Goal: Task Accomplishment & Management: Use online tool/utility

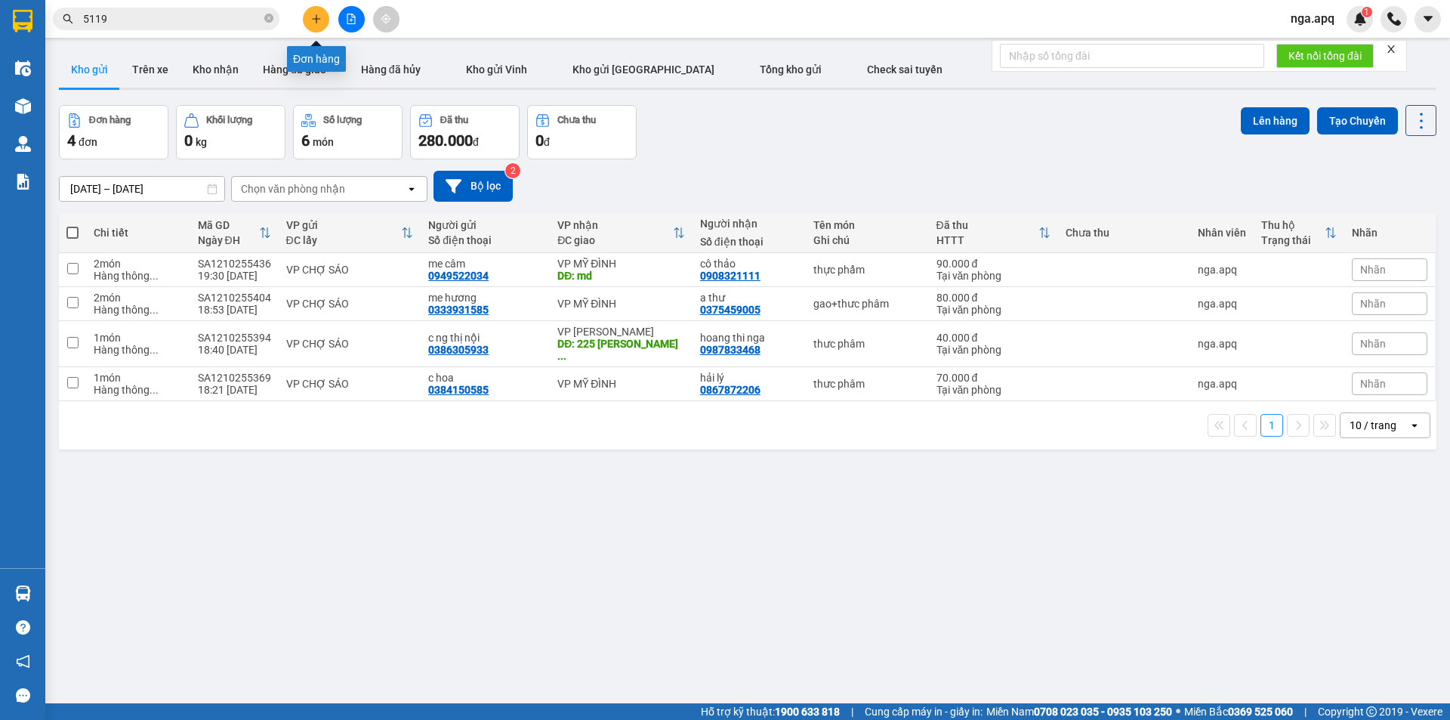
drag, startPoint x: 313, startPoint y: 14, endPoint x: 305, endPoint y: 20, distance: 9.7
click at [305, 20] on button at bounding box center [316, 19] width 26 height 26
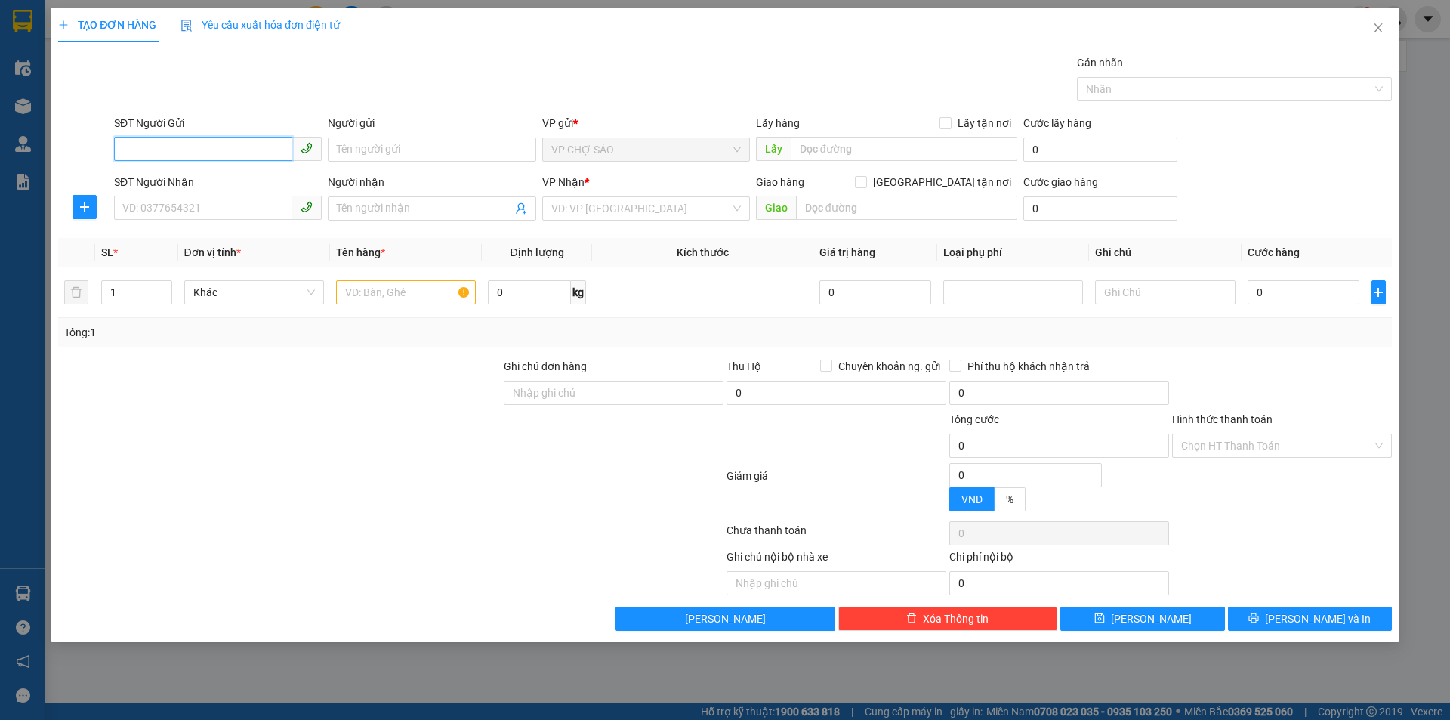
click at [125, 147] on input "SĐT Người Gửi" at bounding box center [203, 149] width 178 height 24
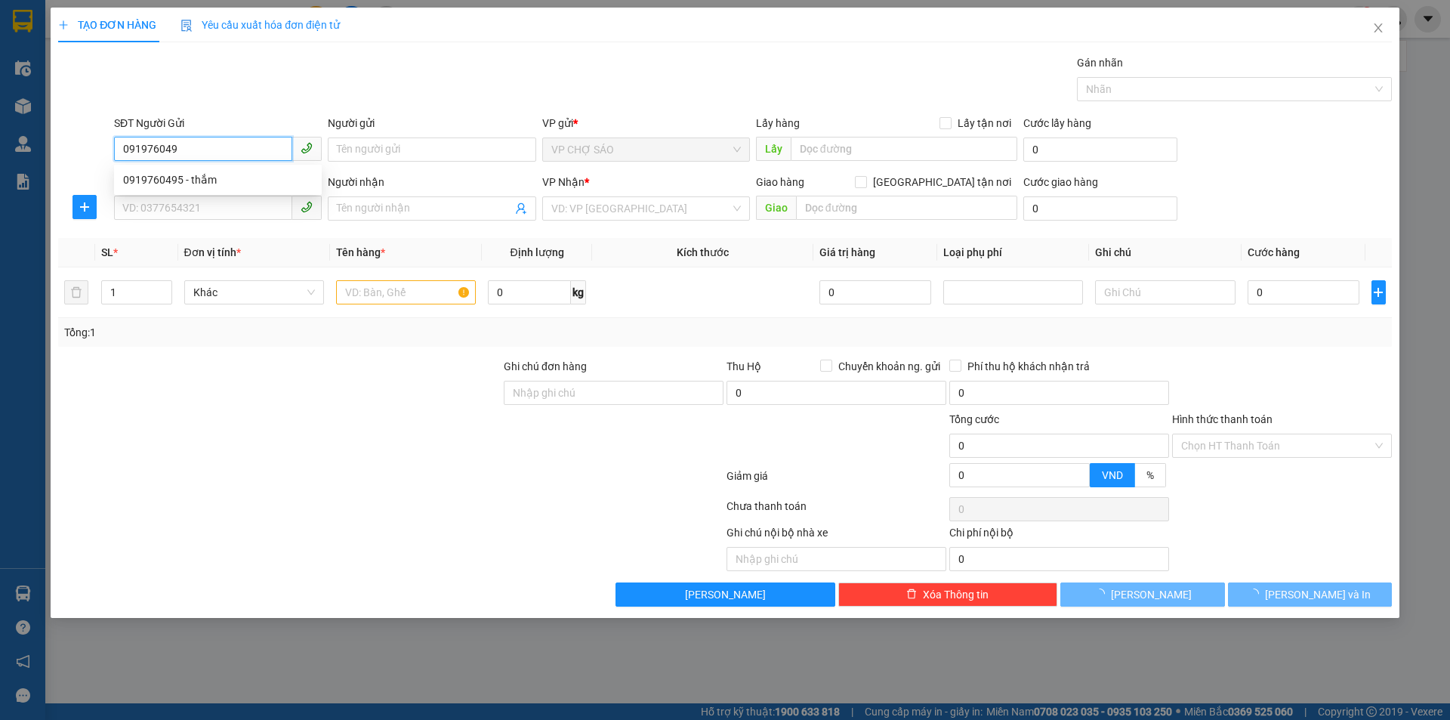
type input "0919760495"
click at [169, 182] on div "0919760495 - thắm" at bounding box center [218, 179] width 190 height 17
type input "thắm"
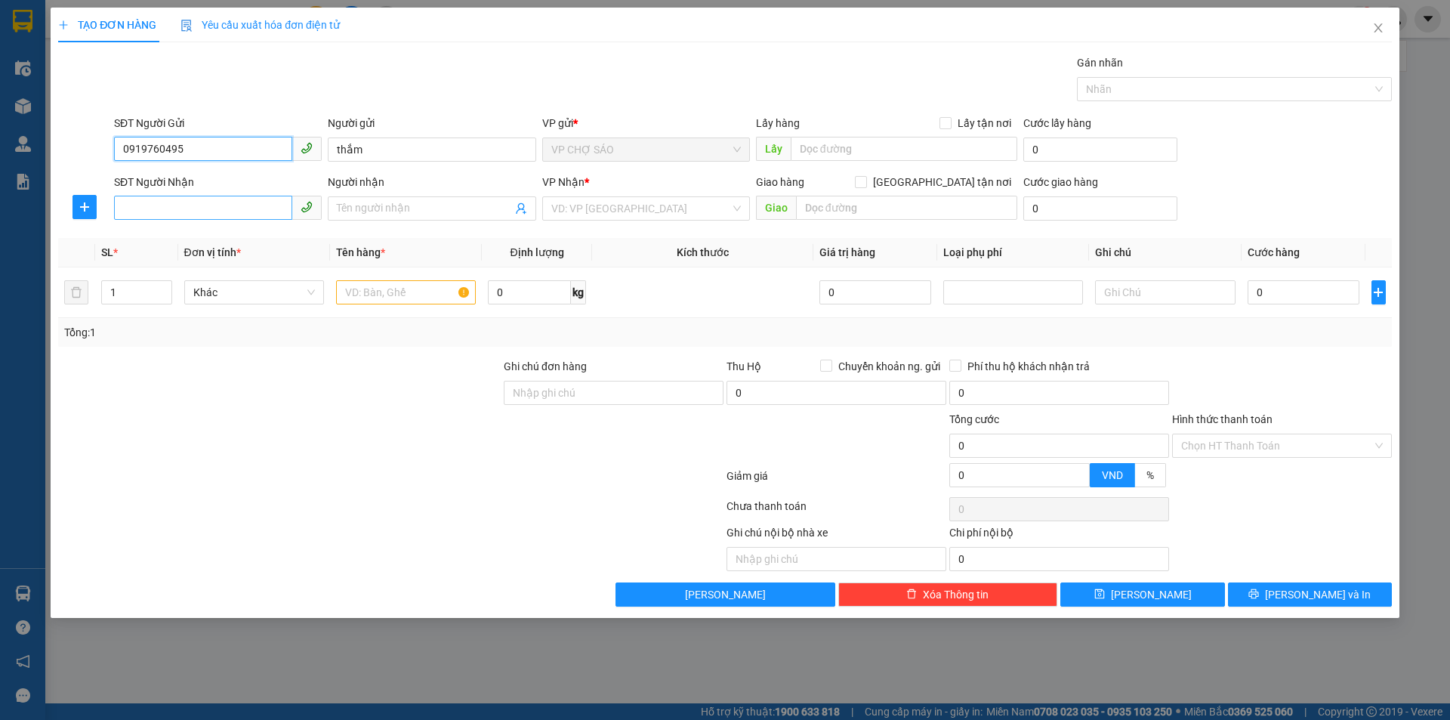
type input "0919760495"
click at [156, 204] on input "SĐT Người Nhận" at bounding box center [203, 208] width 178 height 24
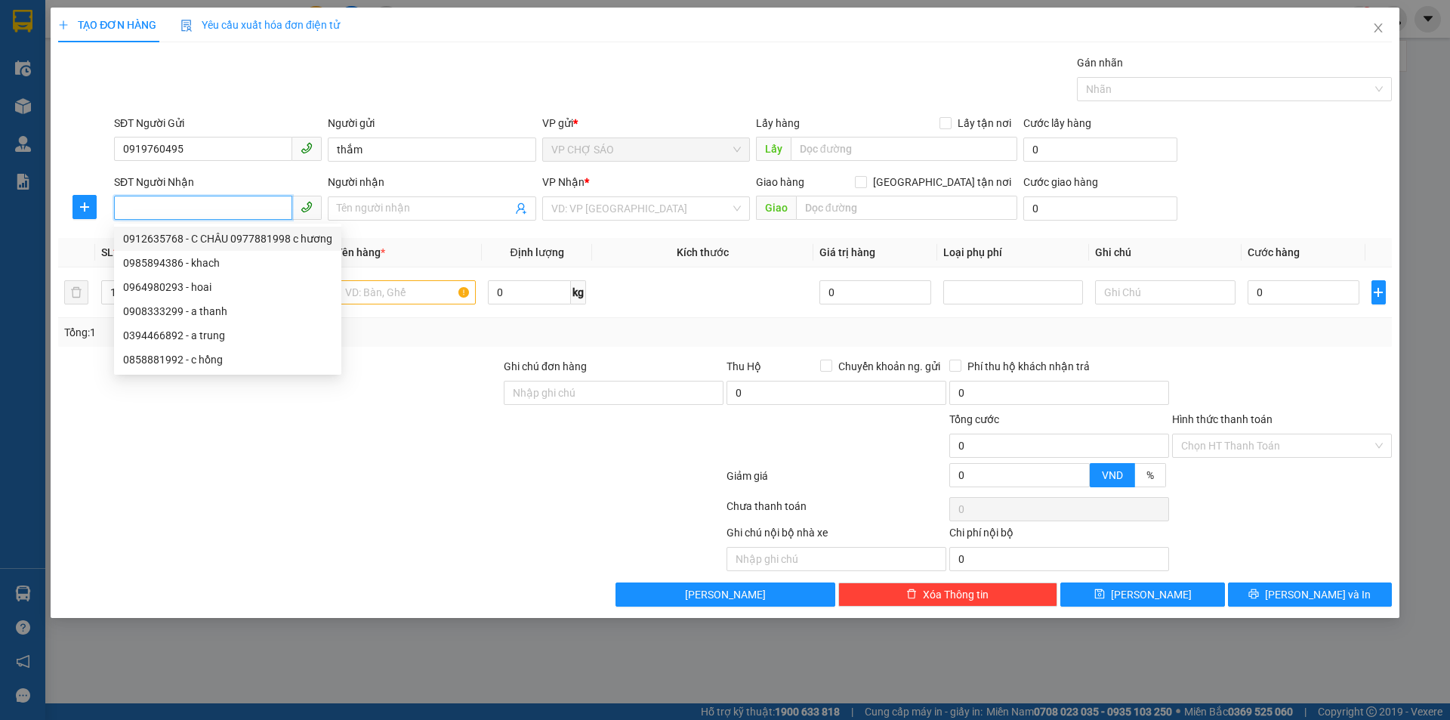
click at [209, 239] on div "0912635768 - C CHÂU 0977881998 c hương" at bounding box center [227, 238] width 209 height 17
type input "0912635768"
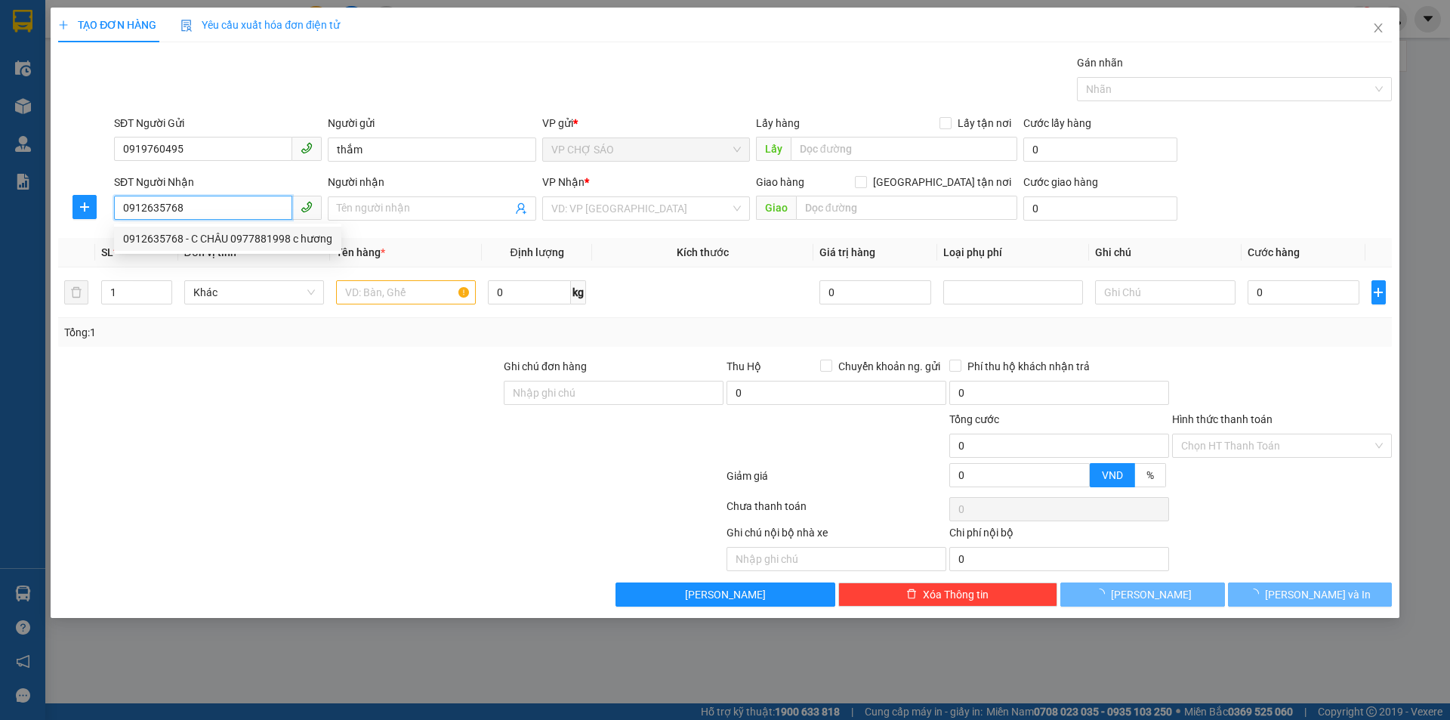
type input "C CHÂU 0977881998 c hương"
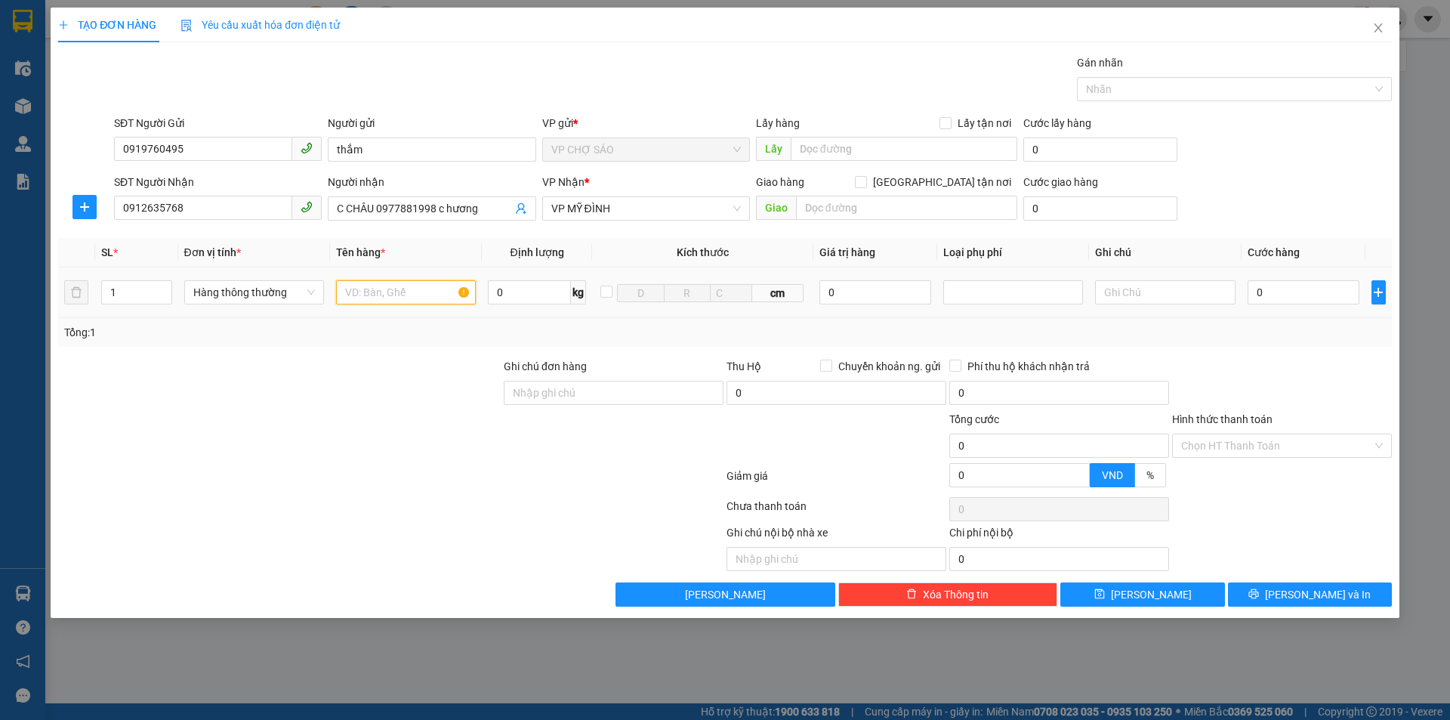
click at [345, 292] on input "text" at bounding box center [406, 292] width 140 height 24
type input "d"
type input "đông lanh"
click at [1258, 287] on input "0" at bounding box center [1304, 292] width 113 height 24
click at [1262, 289] on input "0" at bounding box center [1304, 292] width 113 height 24
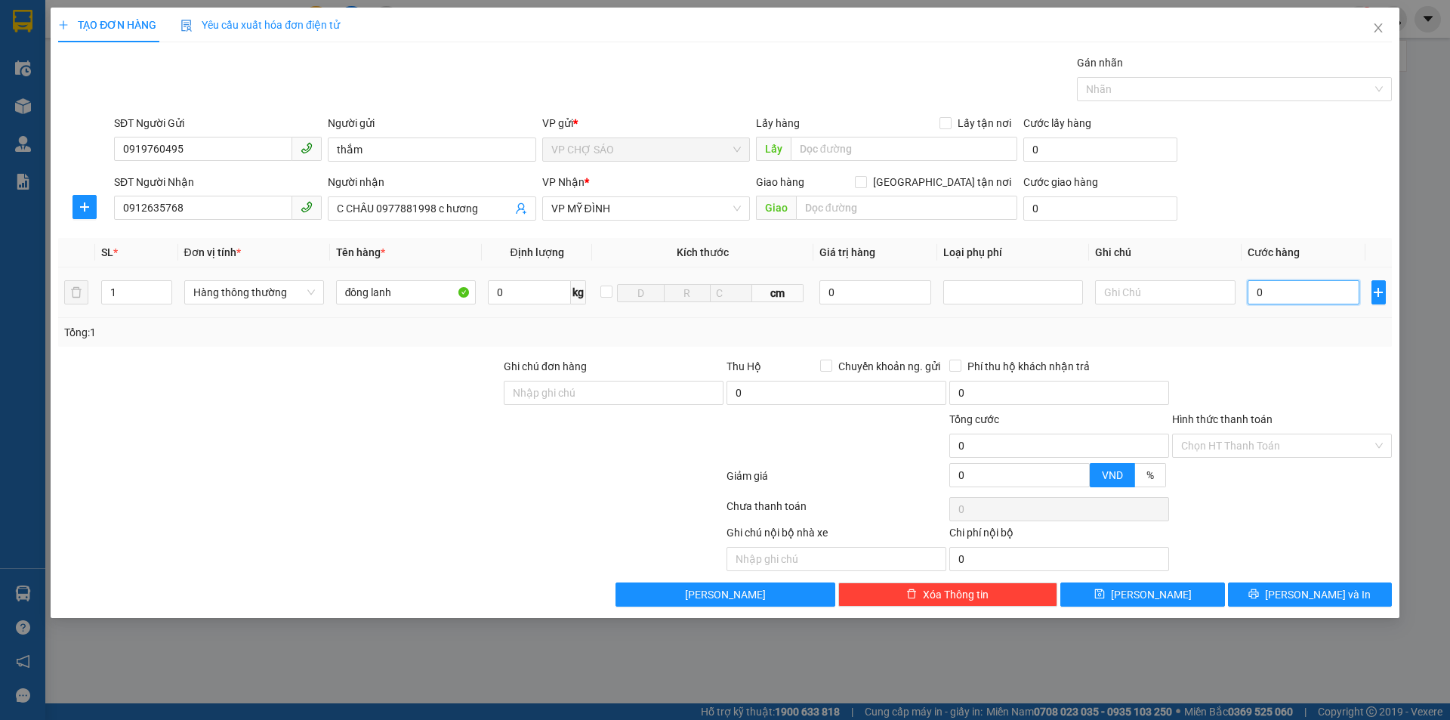
type input "06"
type input "6"
type input "060"
type input "60"
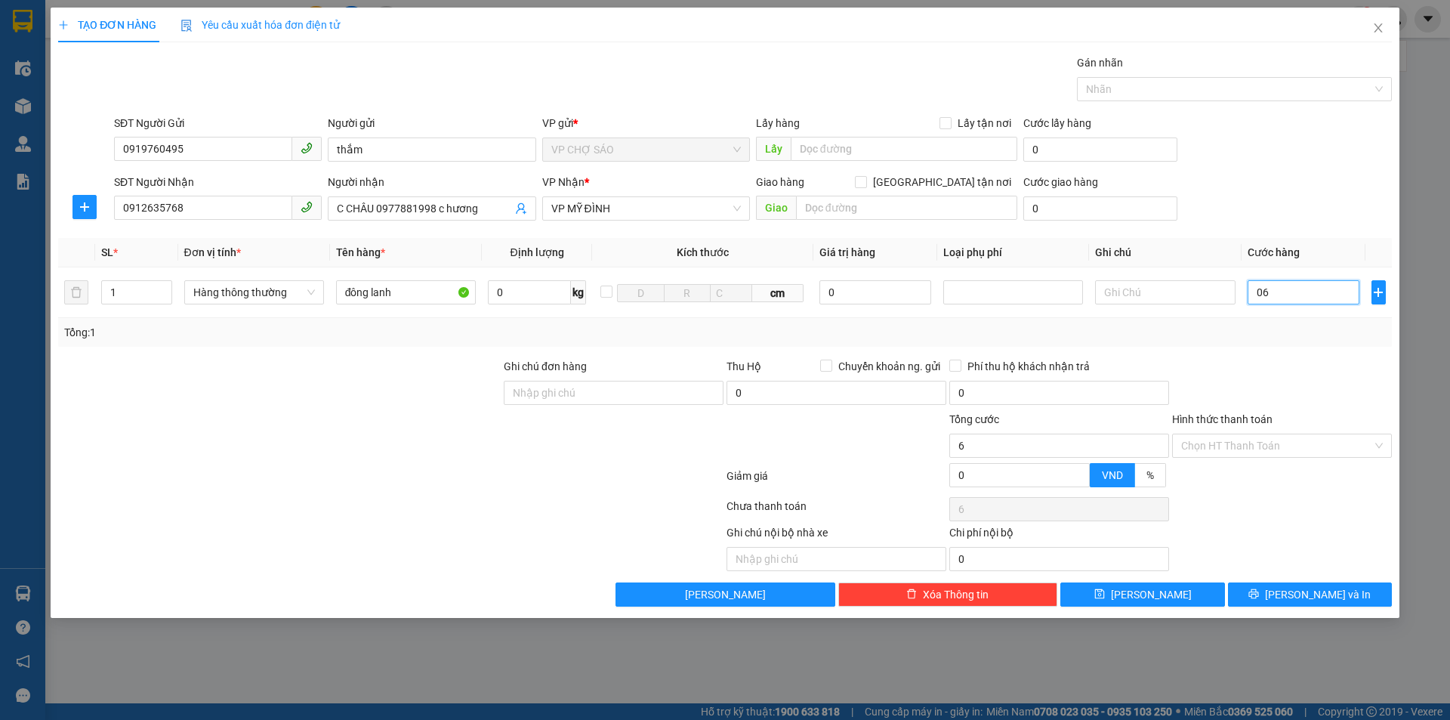
type input "60"
type input "0.600"
type input "600"
type input "06.000"
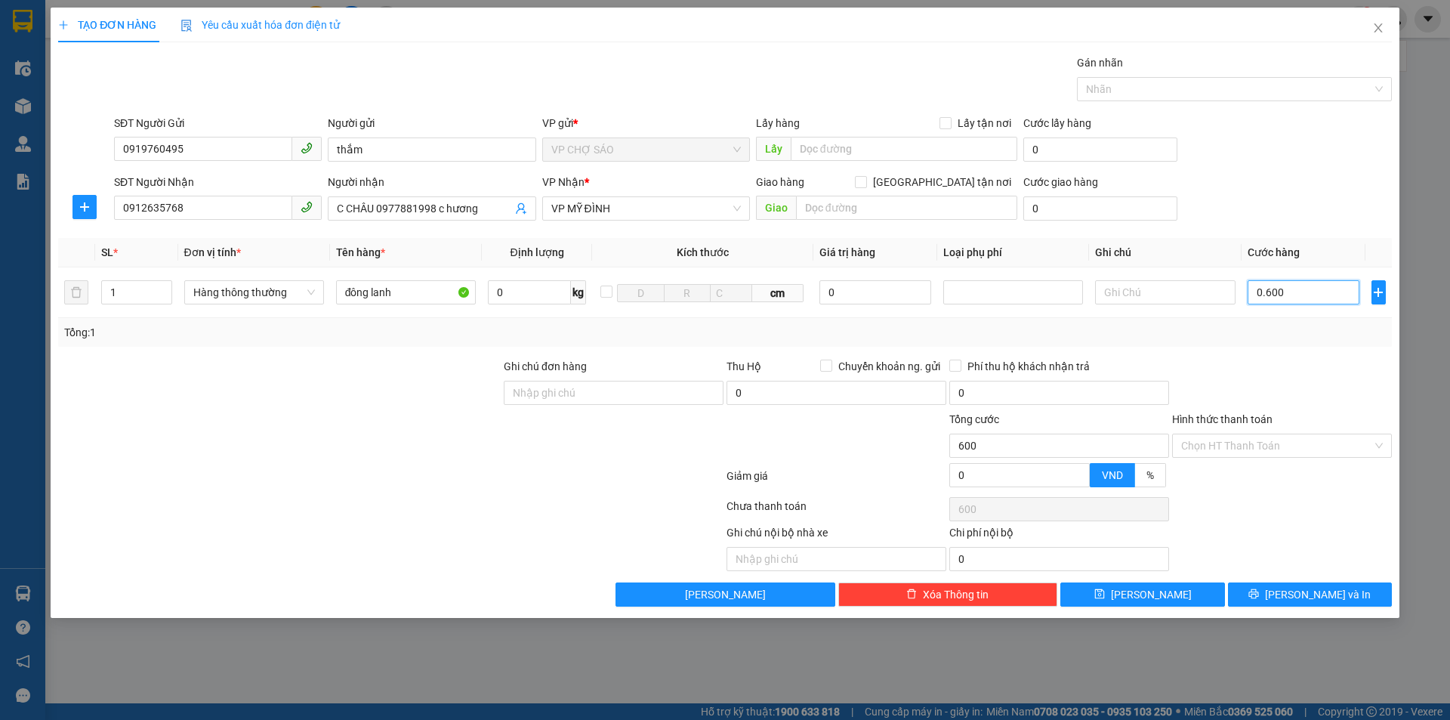
type input "6.000"
type input "060.000"
type input "60.000"
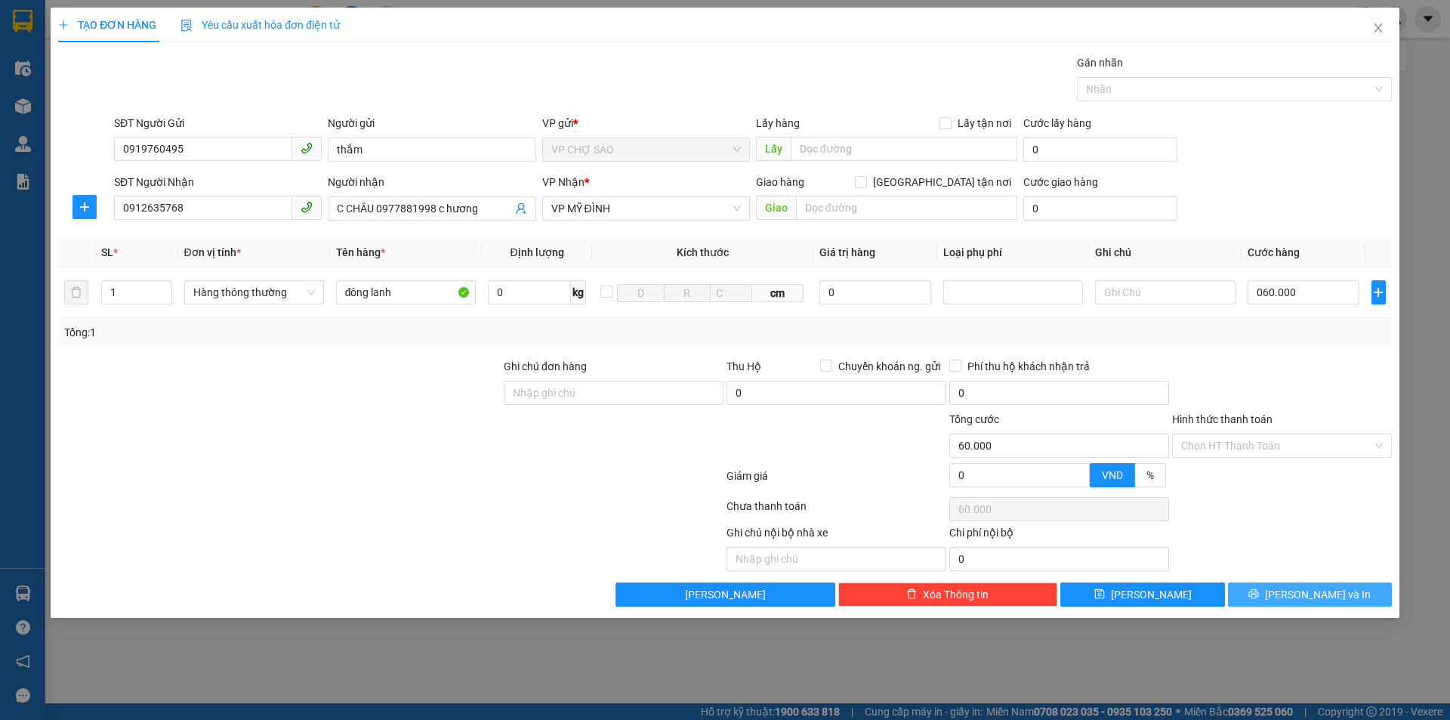
type input "60.000"
click at [1294, 594] on button "Lưu và In" at bounding box center [1310, 594] width 164 height 24
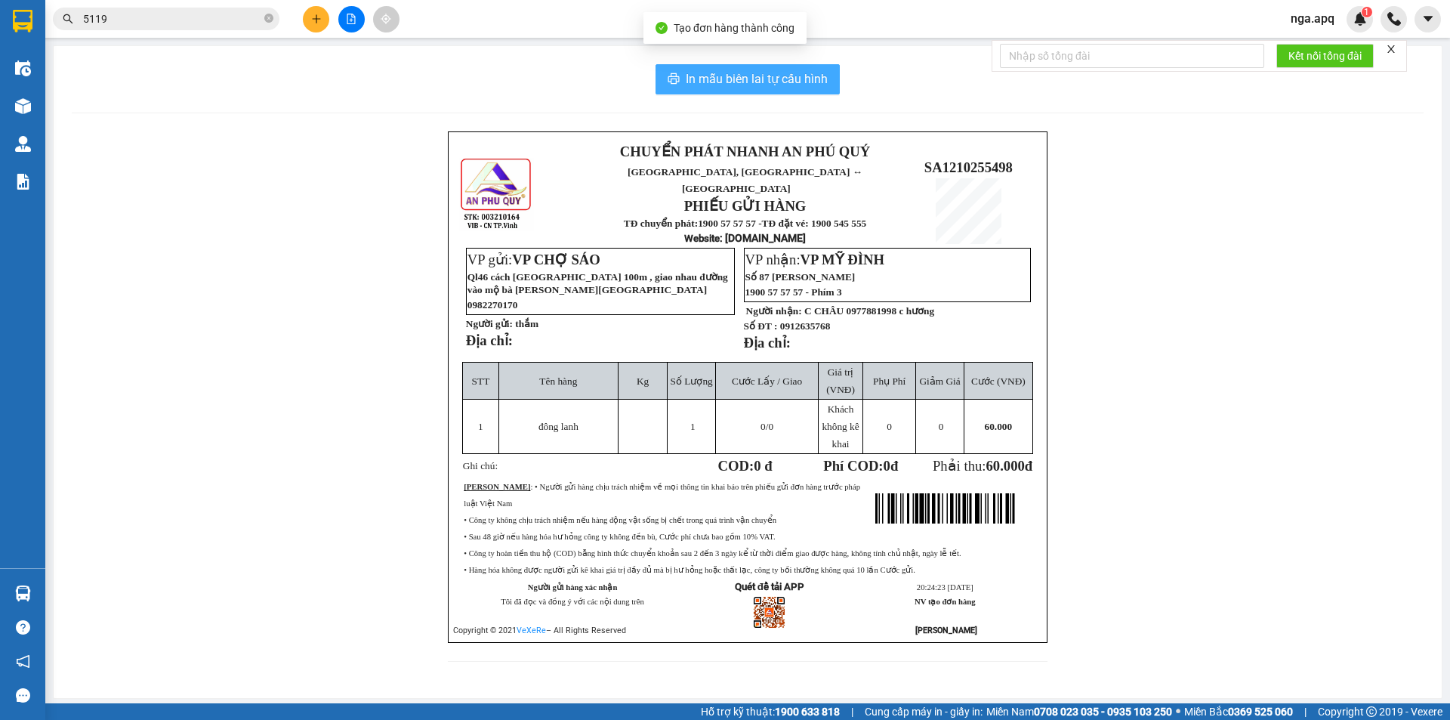
click at [715, 80] on span "In mẫu biên lai tự cấu hình" at bounding box center [757, 79] width 142 height 19
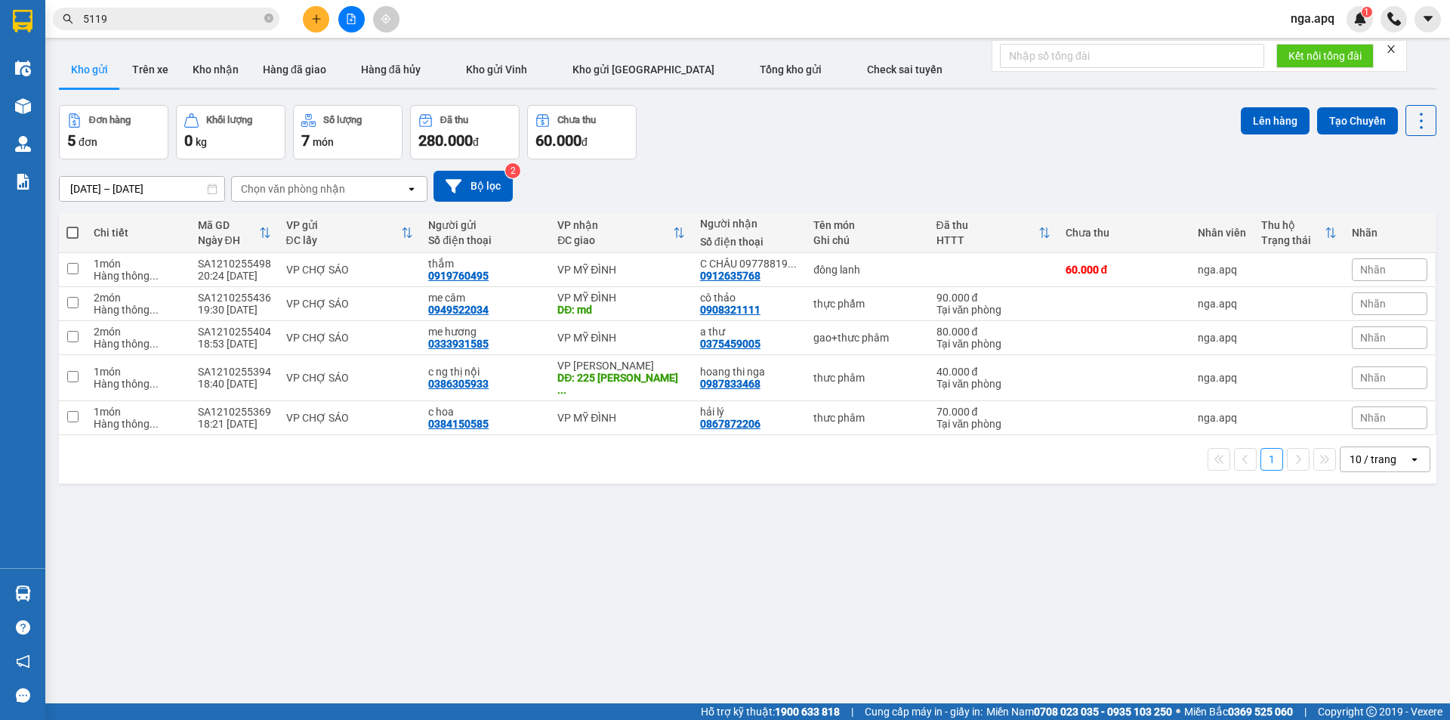
click at [57, 700] on div "ver 1.8.146 Kho gửi Trên xe Kho nhận Hàng đã giao Hàng đã hủy Kho gửi Vinh Kho …" at bounding box center [748, 405] width 1390 height 720
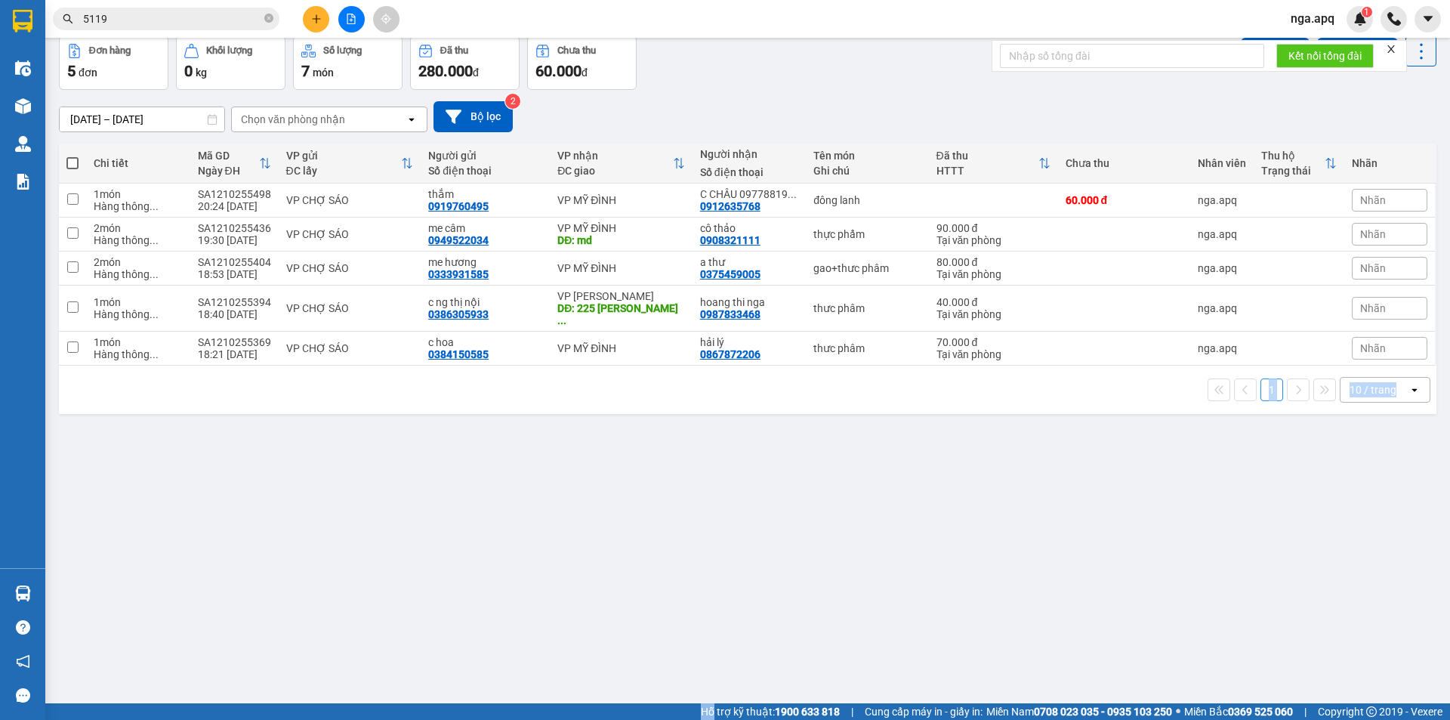
drag, startPoint x: 57, startPoint y: 700, endPoint x: 64, endPoint y: 713, distance: 15.6
click at [63, 714] on section "Kết quả tìm kiếm ( 903 ) Bộ lọc Mã ĐH Trạng thái Món hàng Thu hộ Tổng cước Chưa…" at bounding box center [725, 360] width 1450 height 720
drag, startPoint x: 64, startPoint y: 713, endPoint x: 66, endPoint y: 703, distance: 9.9
click at [65, 712] on div "Hỗ trợ kỹ thuật: 1900 633 818 | Cung cấp máy in - giấy in: Miền Nam 0708 023 03…" at bounding box center [721, 711] width 1443 height 17
click at [60, 702] on main "ver 1.8.146 Kho gửi Trên xe Kho nhận Hàng đã giao Hàng đã hủy Kho gửi Vinh Kho …" at bounding box center [725, 351] width 1450 height 703
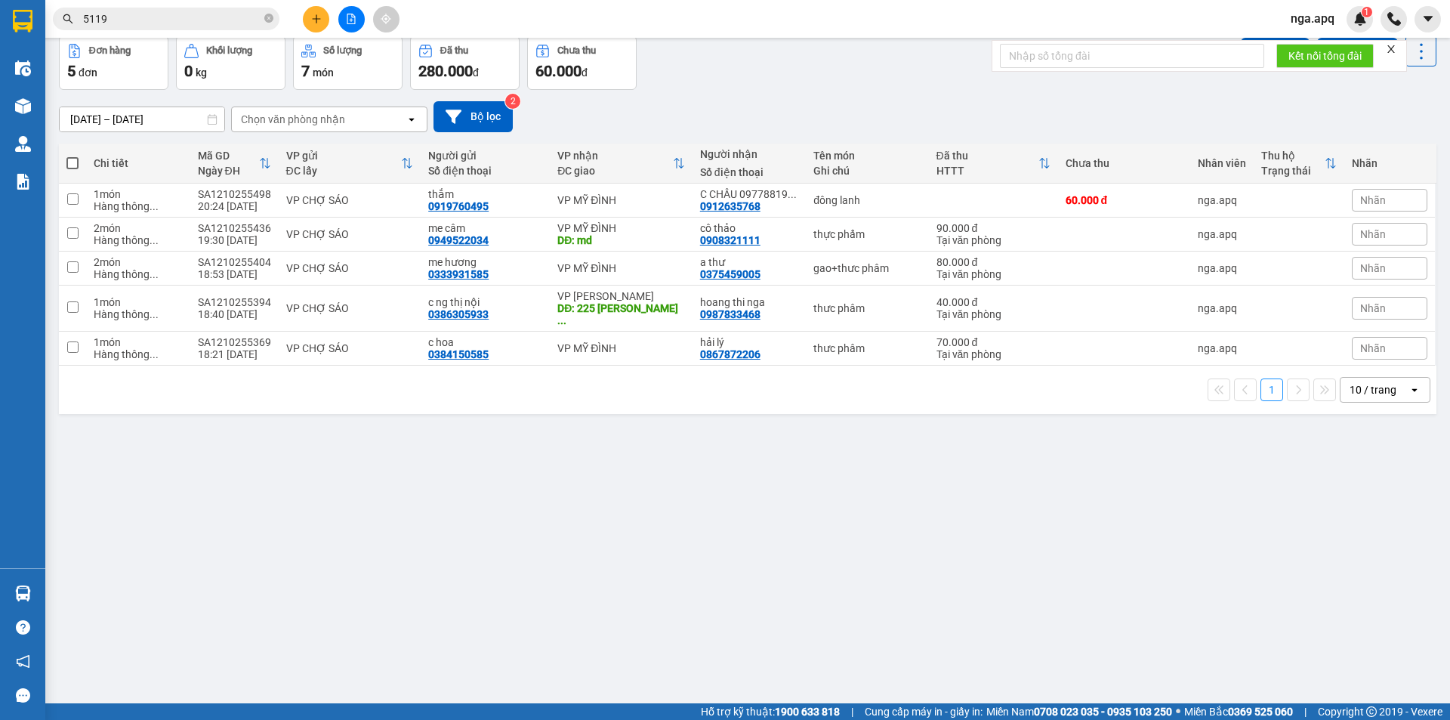
click at [61, 714] on div "Hỗ trợ kỹ thuật: 1900 633 818 | Cung cấp máy in - giấy in: Miền Nam 0708 023 03…" at bounding box center [721, 711] width 1443 height 17
click at [317, 20] on icon "plus" at bounding box center [316, 19] width 11 height 11
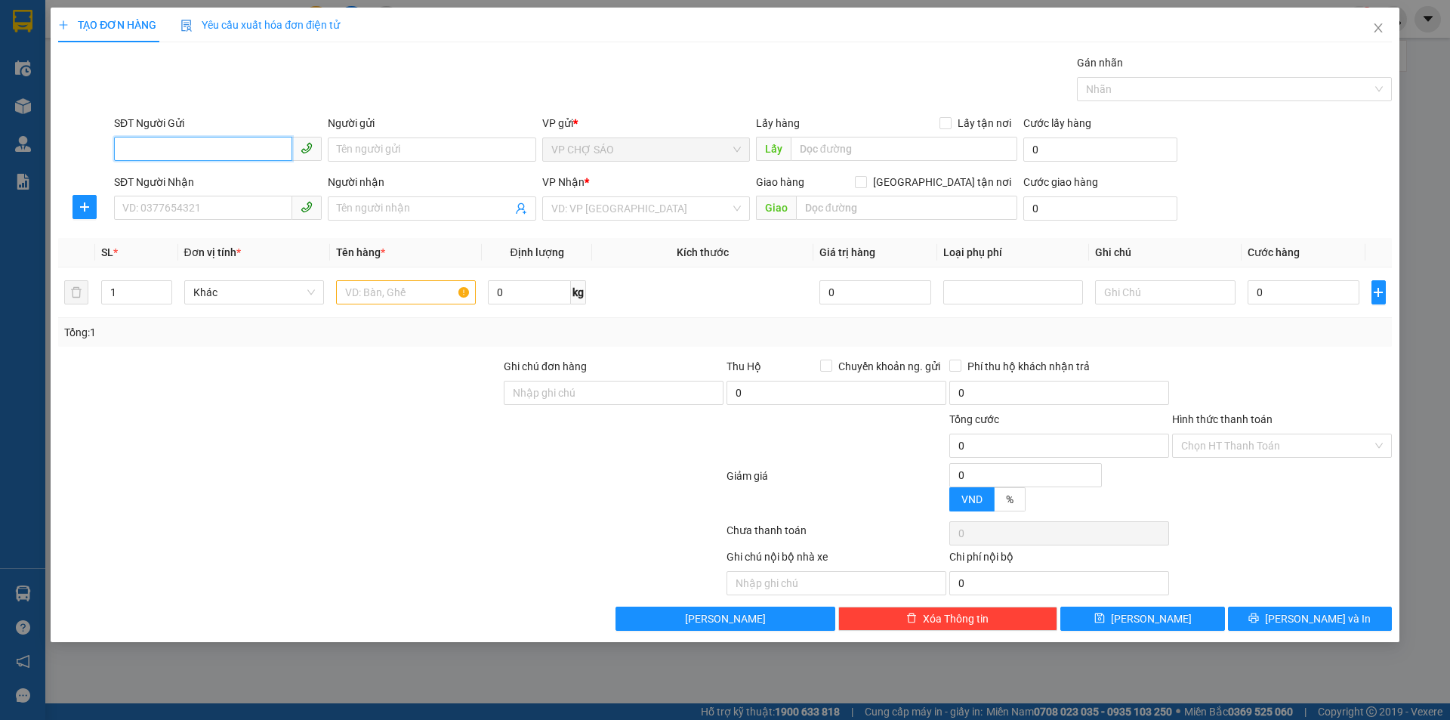
drag, startPoint x: 127, startPoint y: 152, endPoint x: 144, endPoint y: 152, distance: 16.6
click at [128, 152] on input "SĐT Người Gửi" at bounding box center [203, 149] width 178 height 24
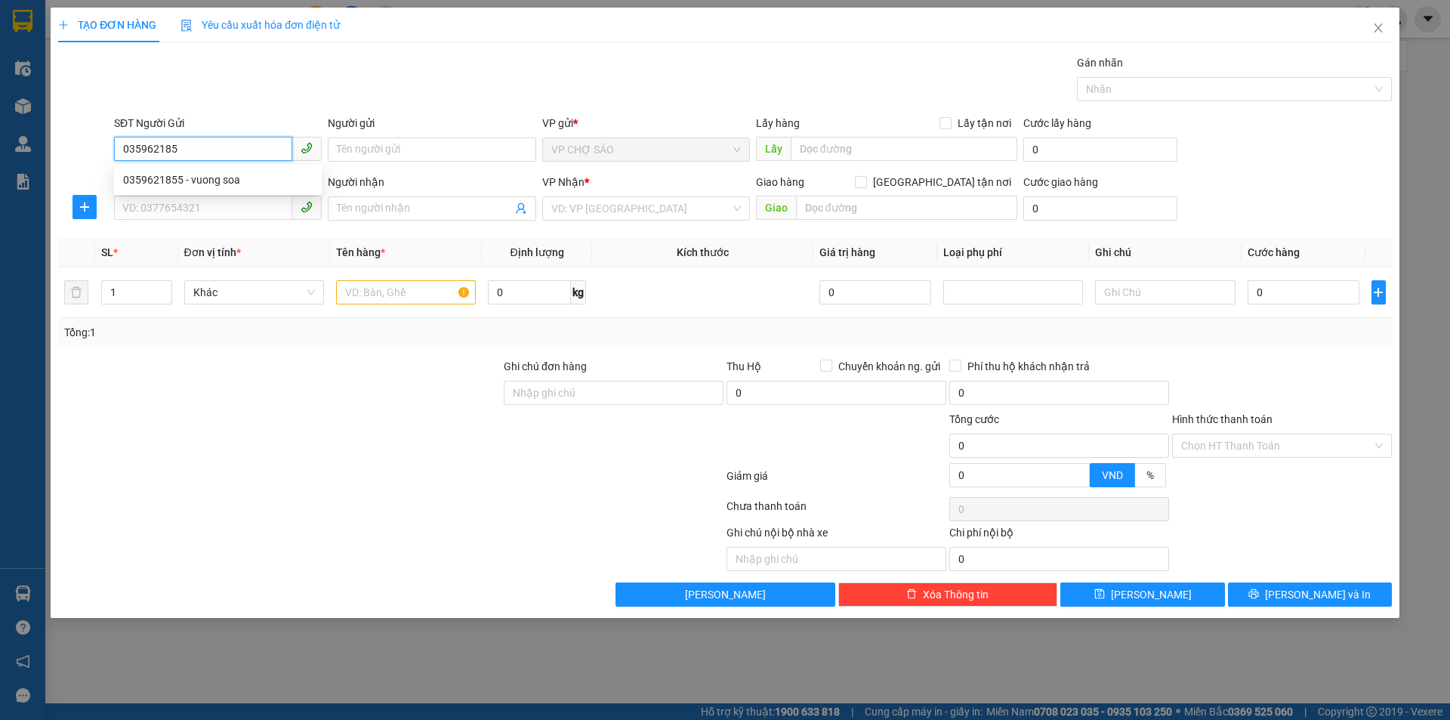
type input "0359621855"
drag, startPoint x: 168, startPoint y: 171, endPoint x: 166, endPoint y: 182, distance: 10.7
click at [168, 174] on div "0359621855 - vuong soa" at bounding box center [218, 179] width 190 height 17
type input "vuong soa"
type input "0359621855"
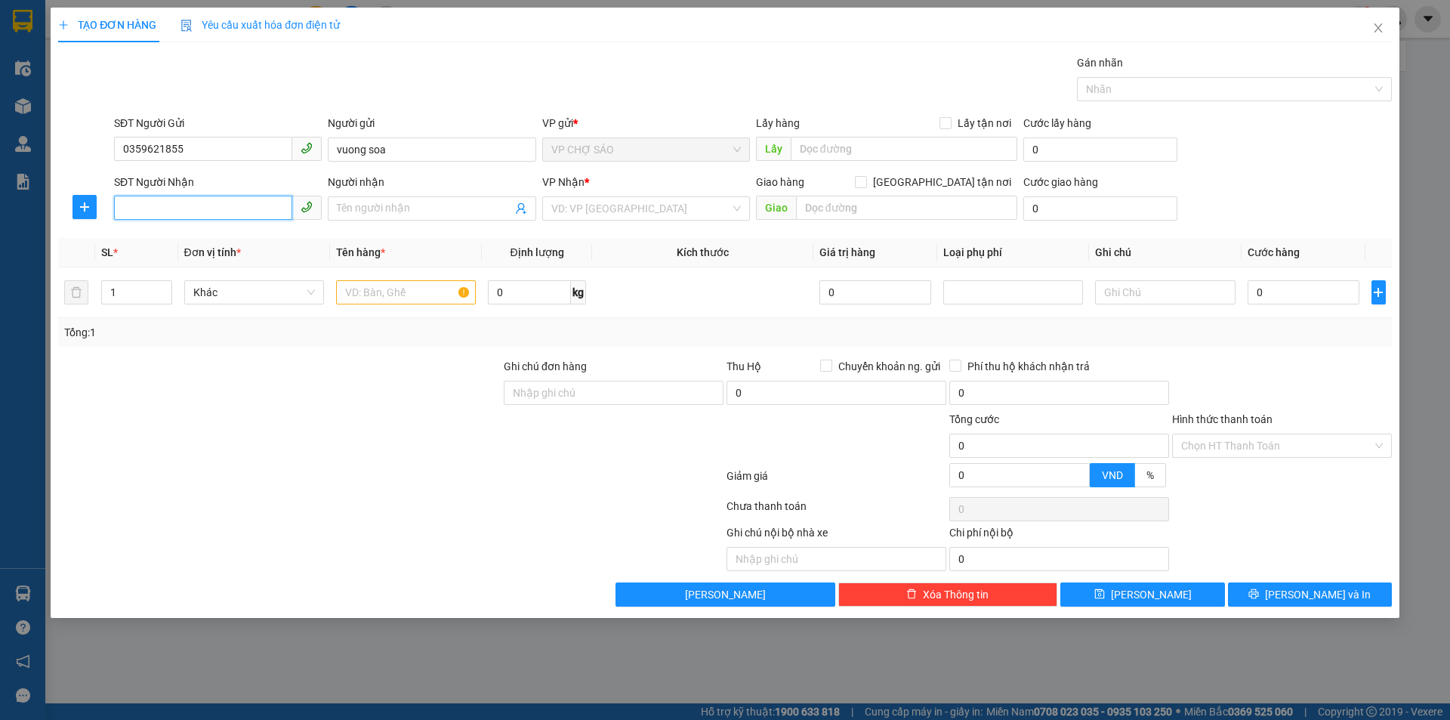
click at [157, 209] on input "SĐT Người Nhận" at bounding box center [203, 208] width 178 height 24
click at [144, 261] on div "0888880299 - tú" at bounding box center [218, 263] width 190 height 17
type input "0888880299"
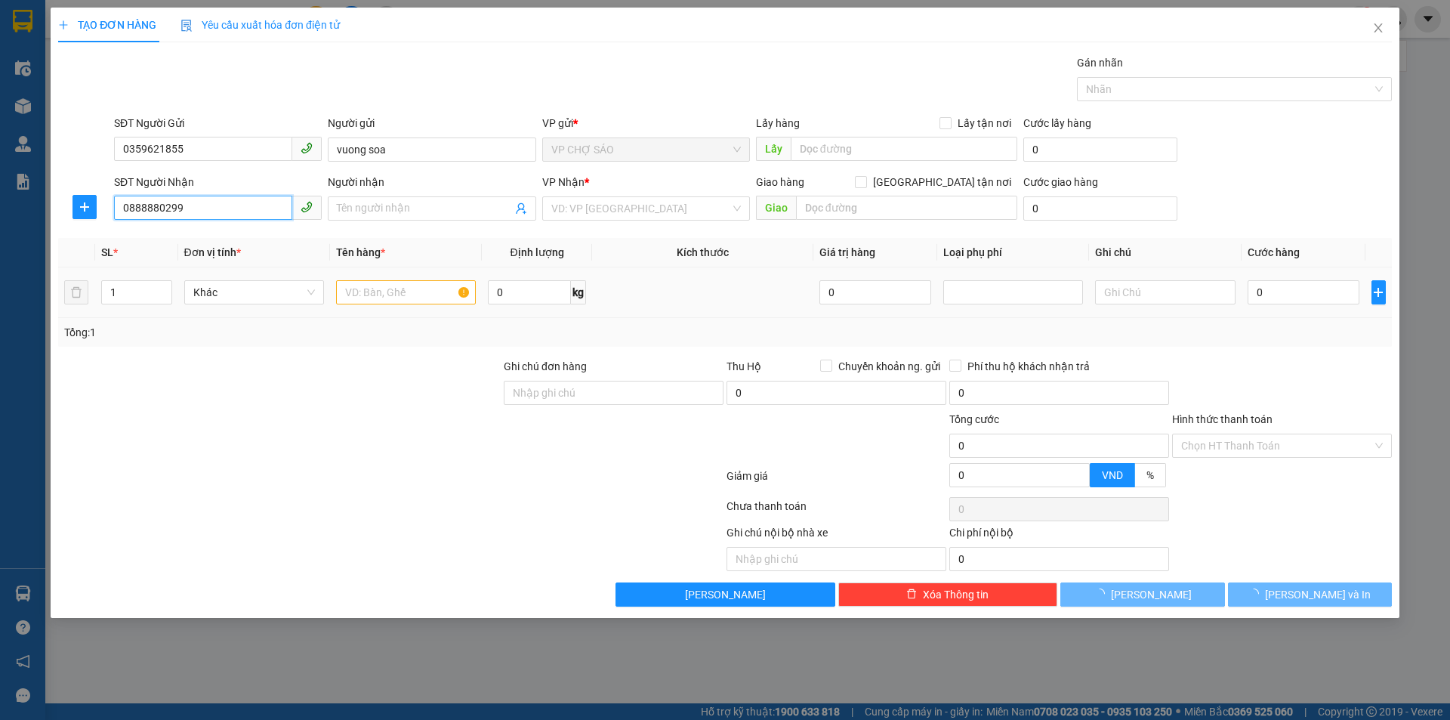
type input "tú"
type input "VP Mỹ Đình"
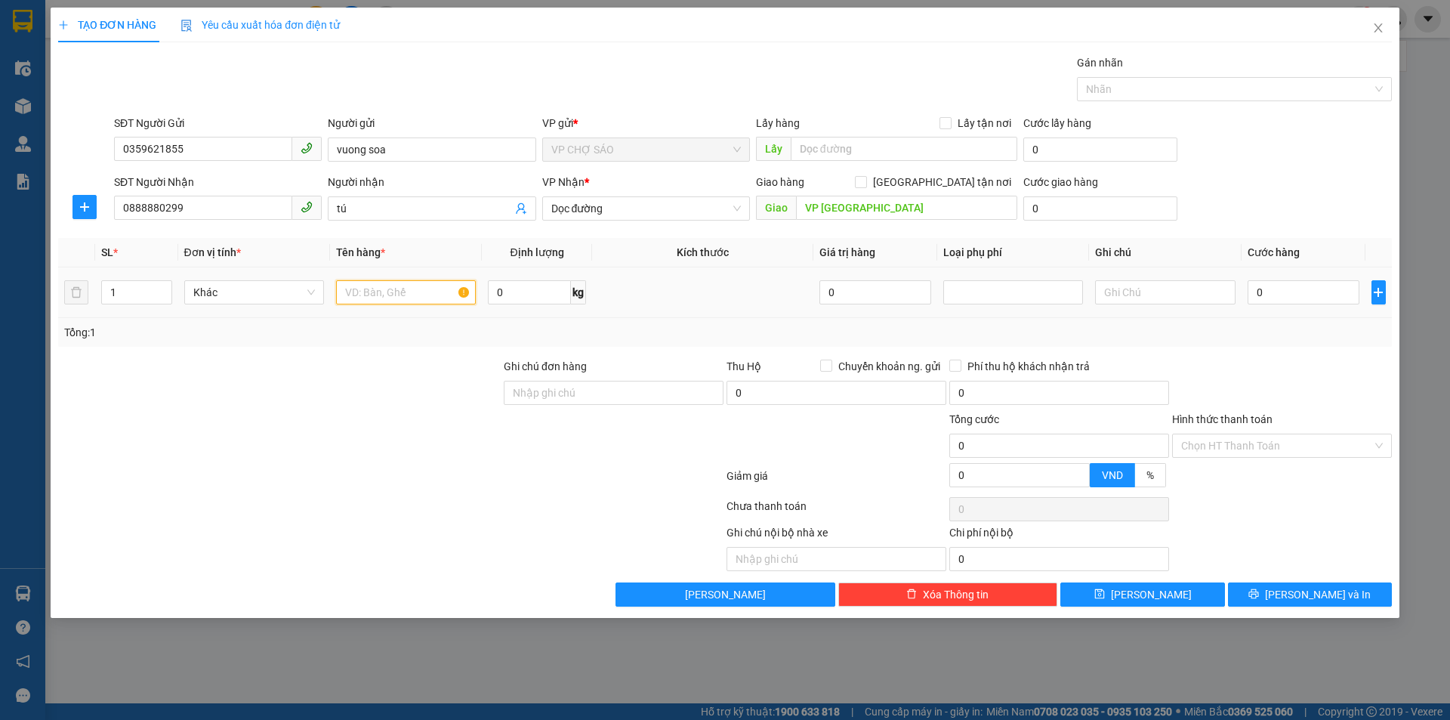
click at [363, 293] on input "text" at bounding box center [406, 292] width 140 height 24
click at [637, 212] on span "Dọc đường" at bounding box center [646, 208] width 190 height 23
type input "my phâm"
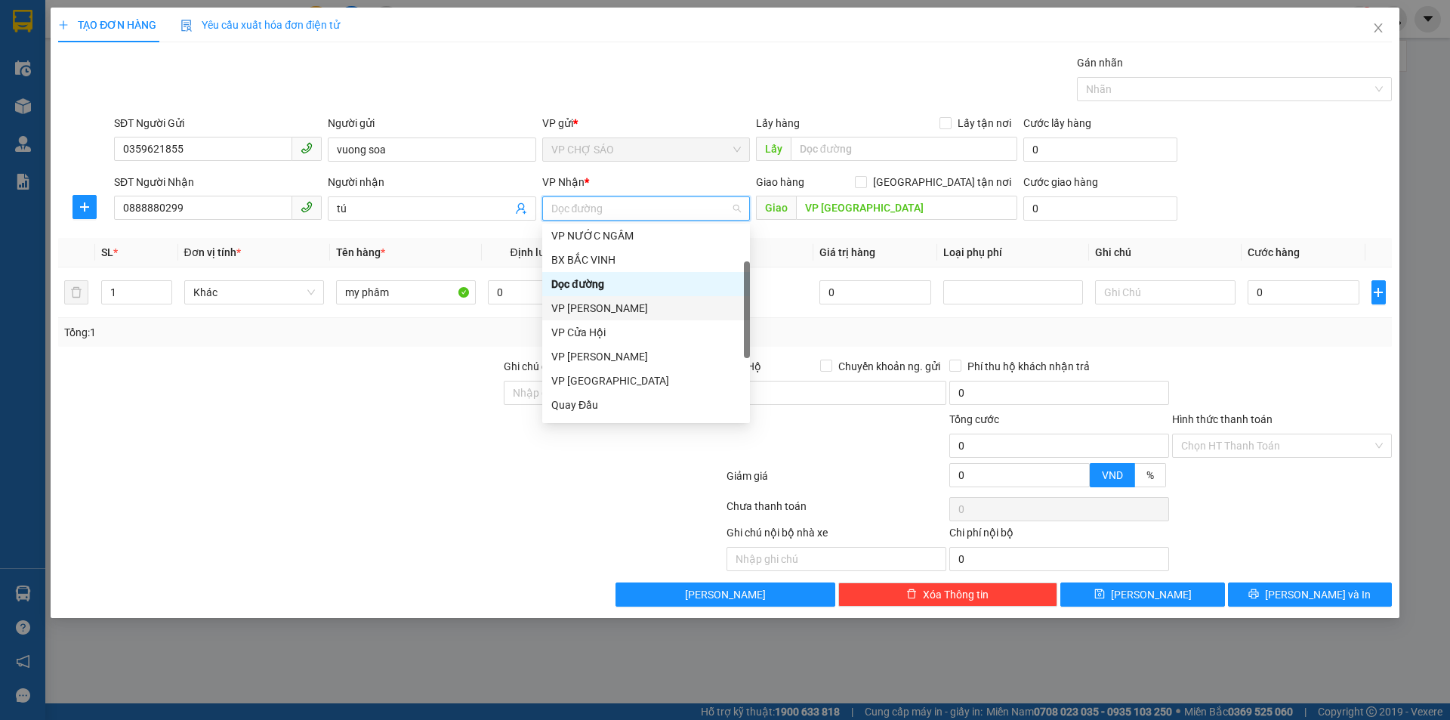
scroll to position [151, 0]
click at [625, 404] on div "VP MỸ ĐÌNH" at bounding box center [646, 402] width 190 height 17
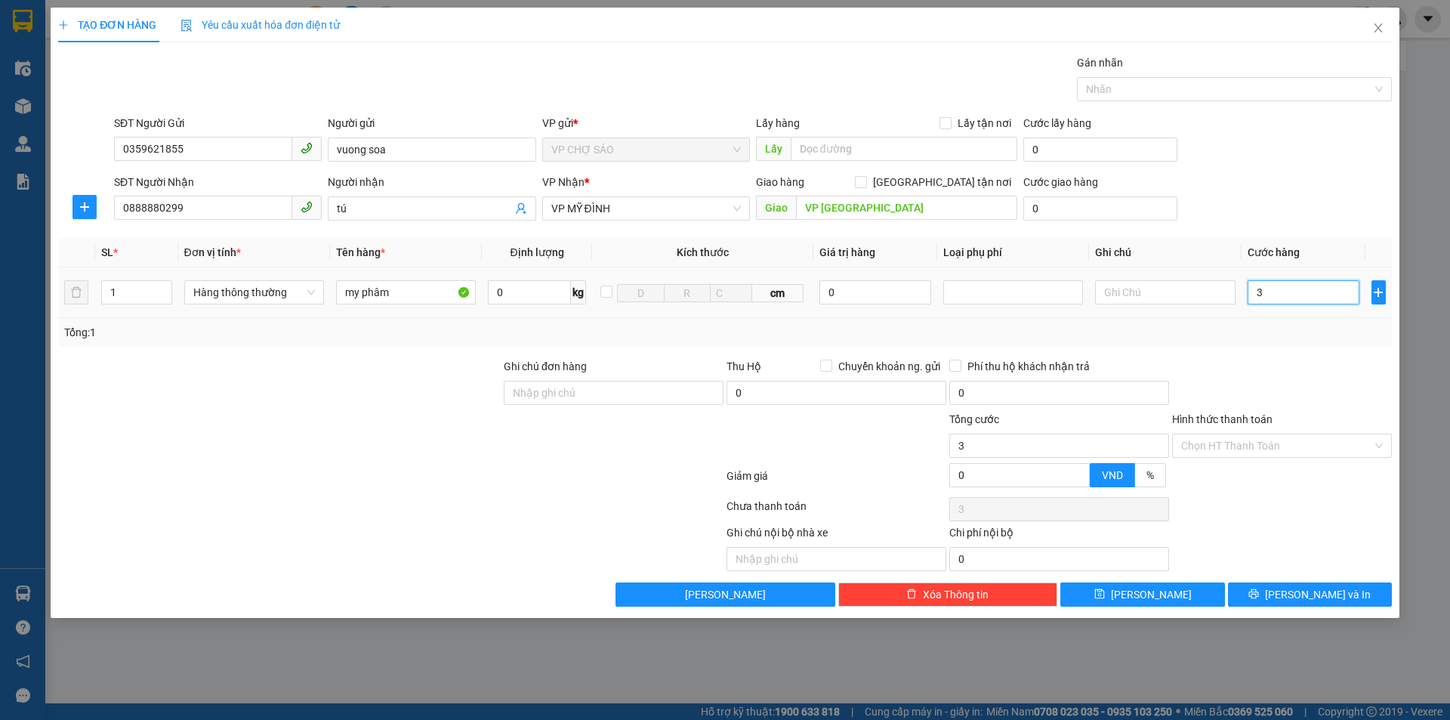
type input "3"
type input "30"
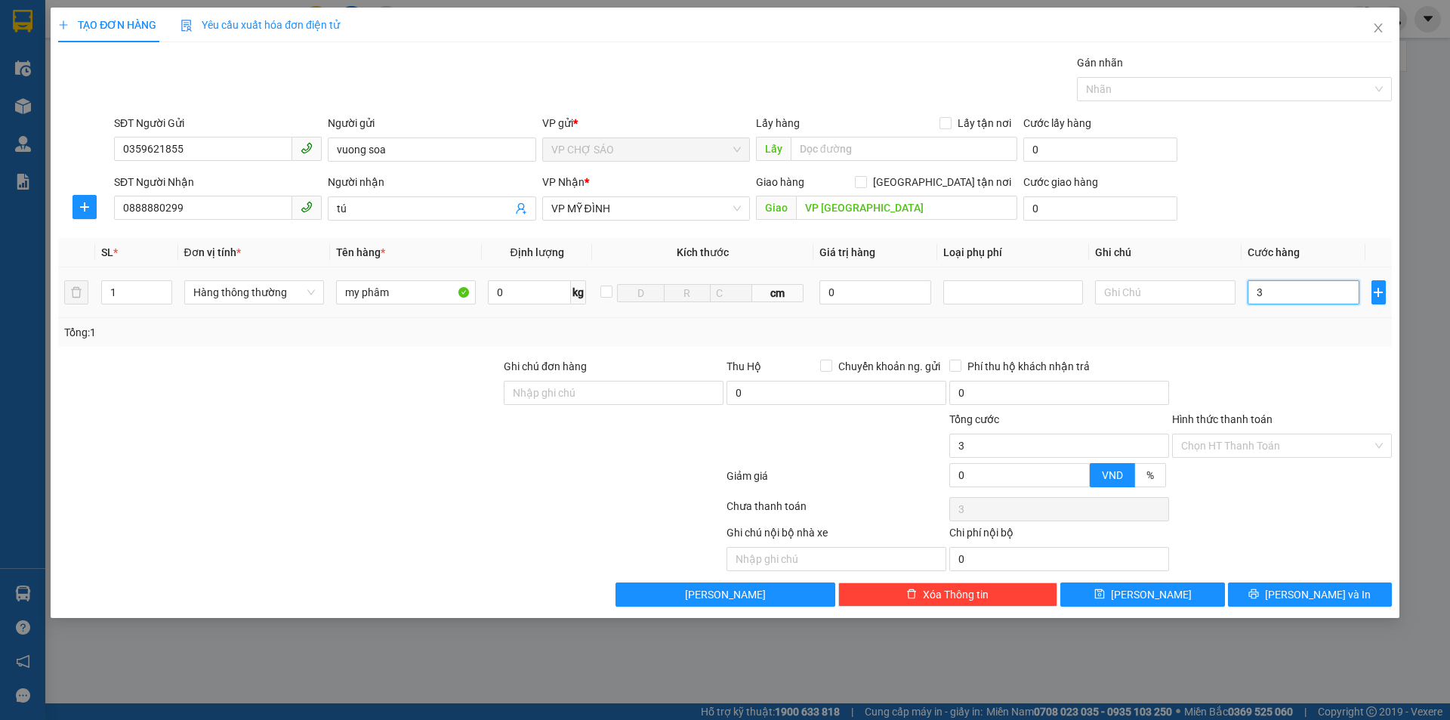
type input "30"
type input "300"
type input "3.000"
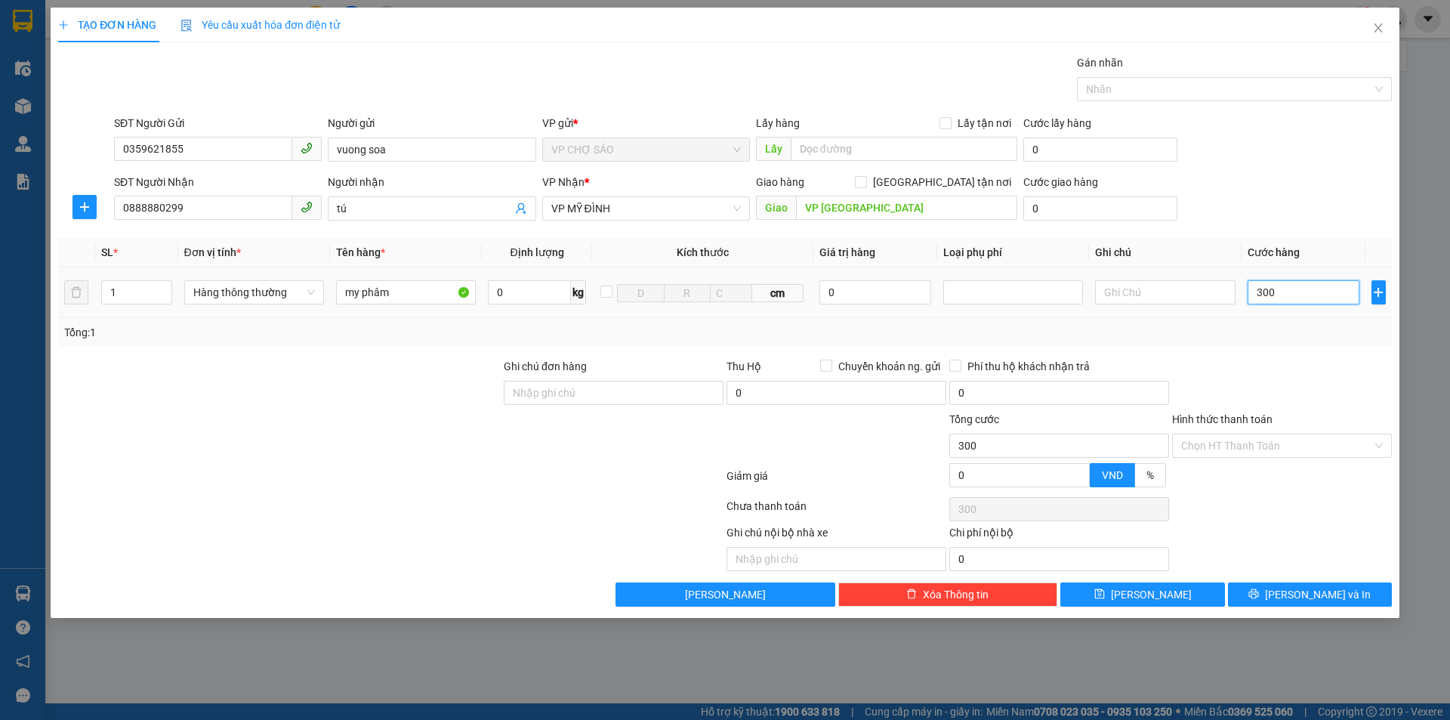
type input "3.000"
type input "30.000"
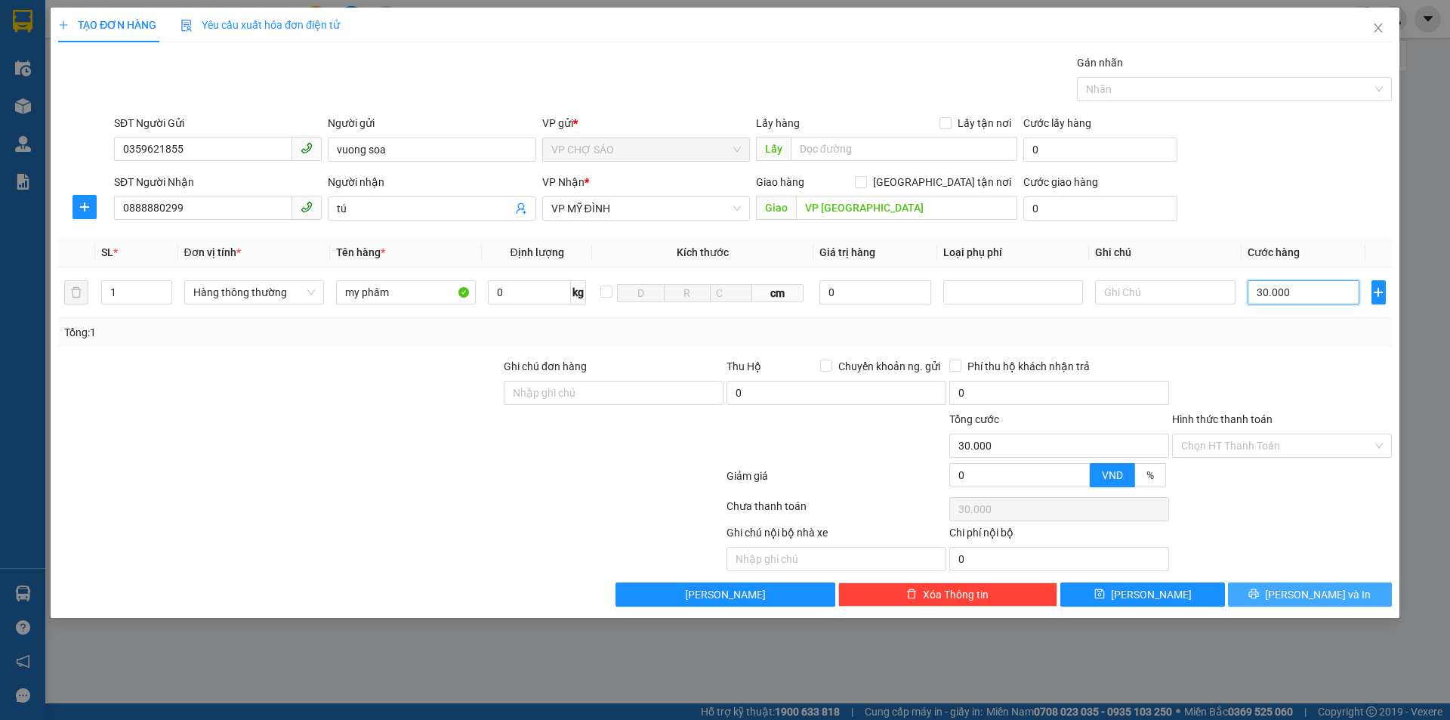
type input "30.000"
click at [1327, 588] on span "Lưu và In" at bounding box center [1318, 594] width 106 height 17
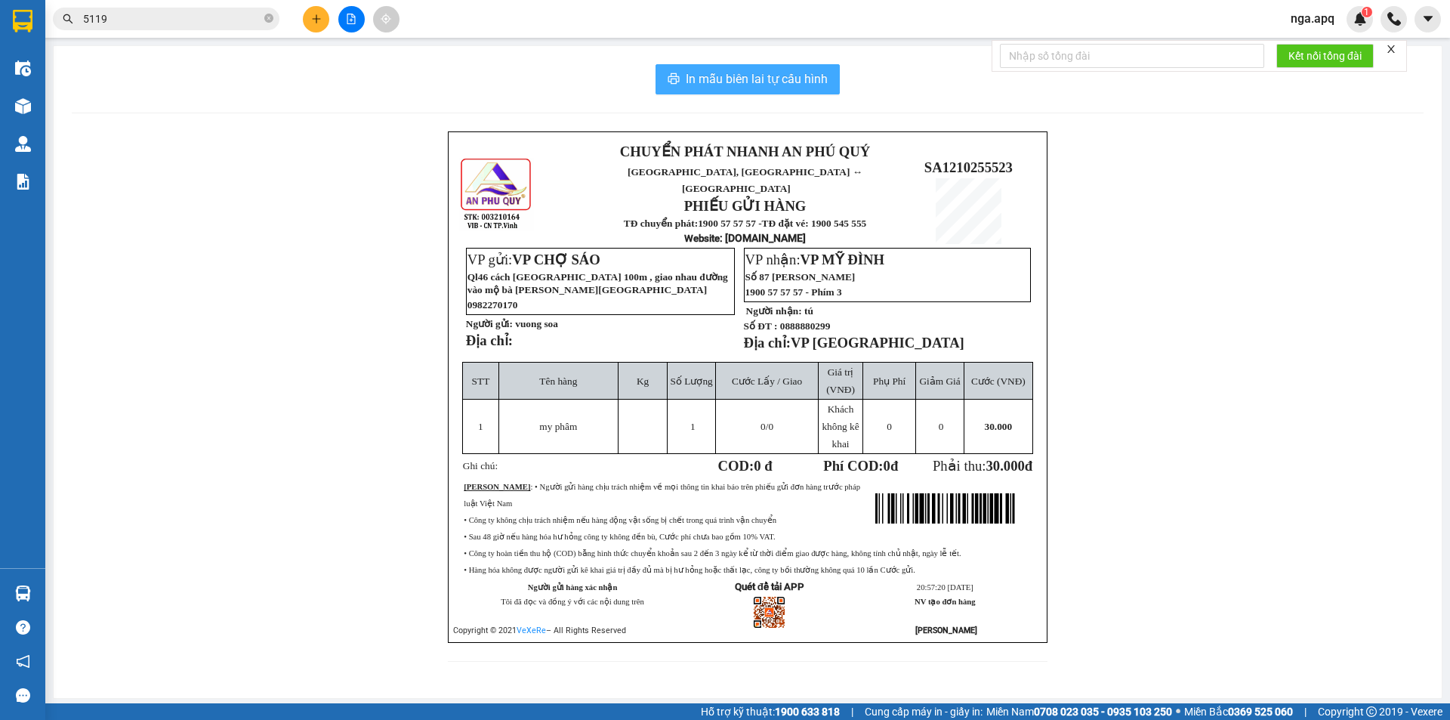
click at [764, 83] on span "In mẫu biên lai tự cấu hình" at bounding box center [757, 79] width 142 height 19
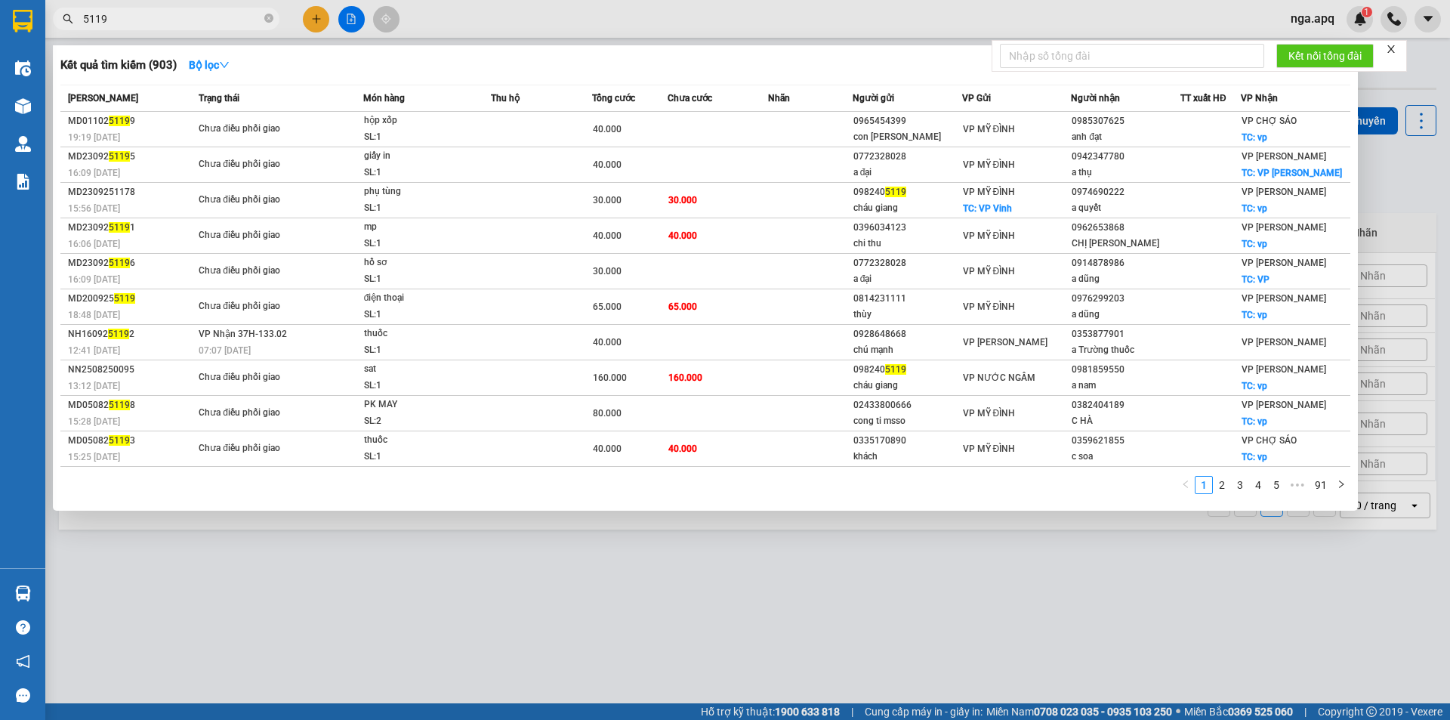
click at [110, 23] on input "5119" at bounding box center [172, 19] width 178 height 17
type input "5"
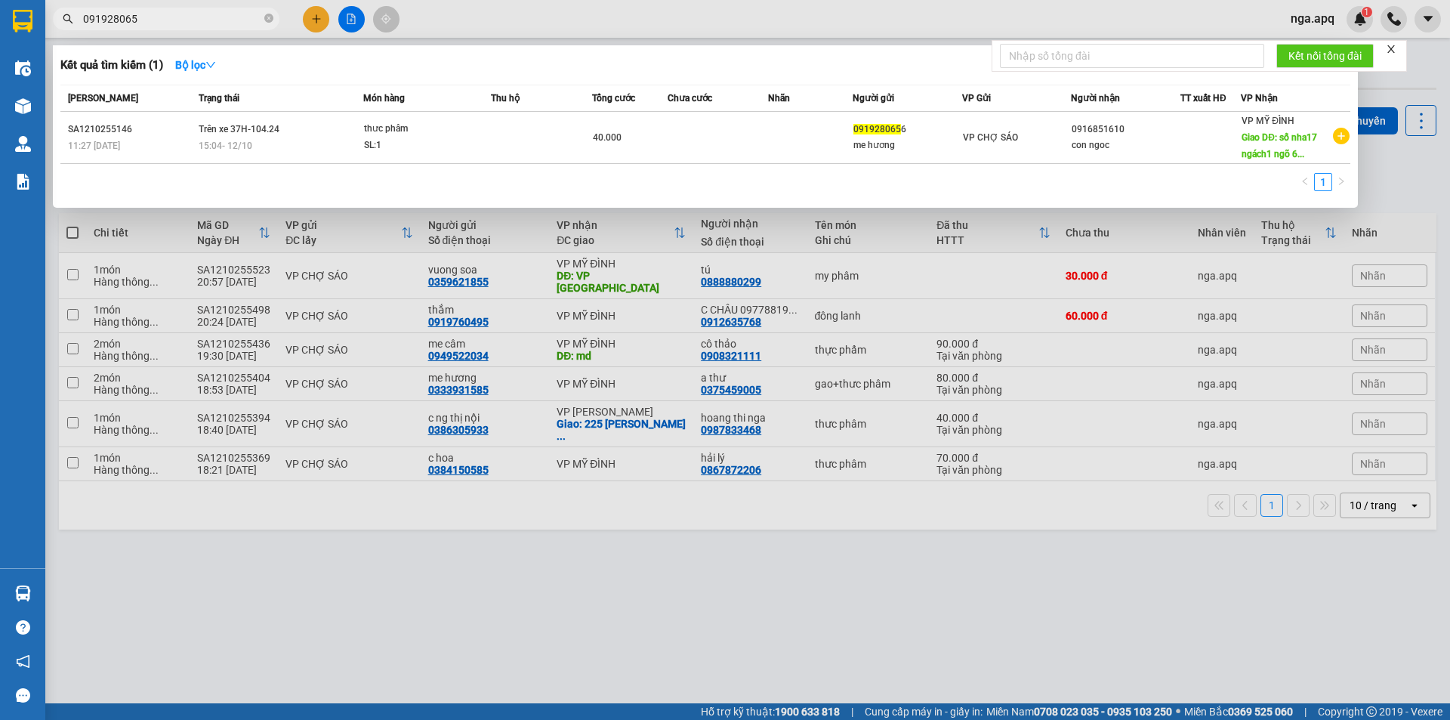
type input "0919280656"
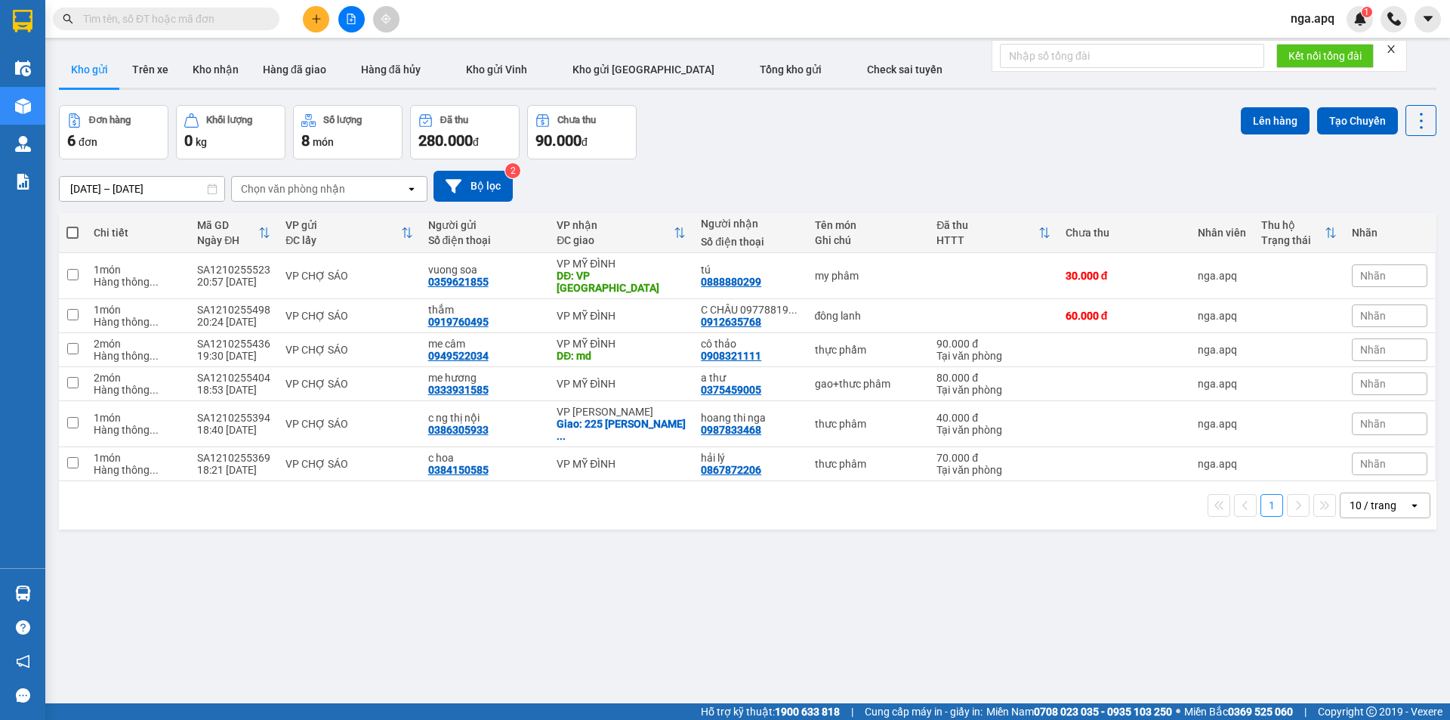
click at [348, 189] on div "Chọn văn phòng nhận" at bounding box center [319, 189] width 174 height 24
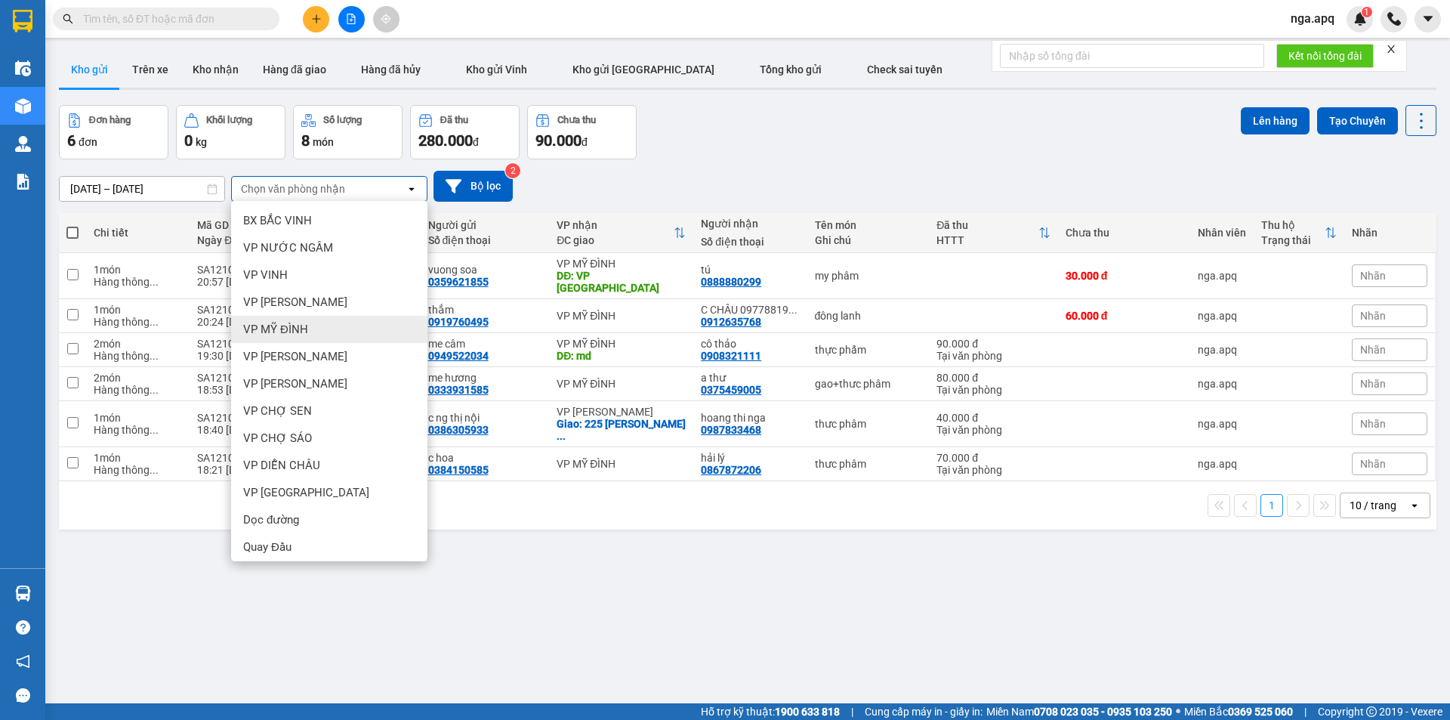
click at [321, 329] on div "VP MỸ ĐÌNH" at bounding box center [329, 329] width 196 height 27
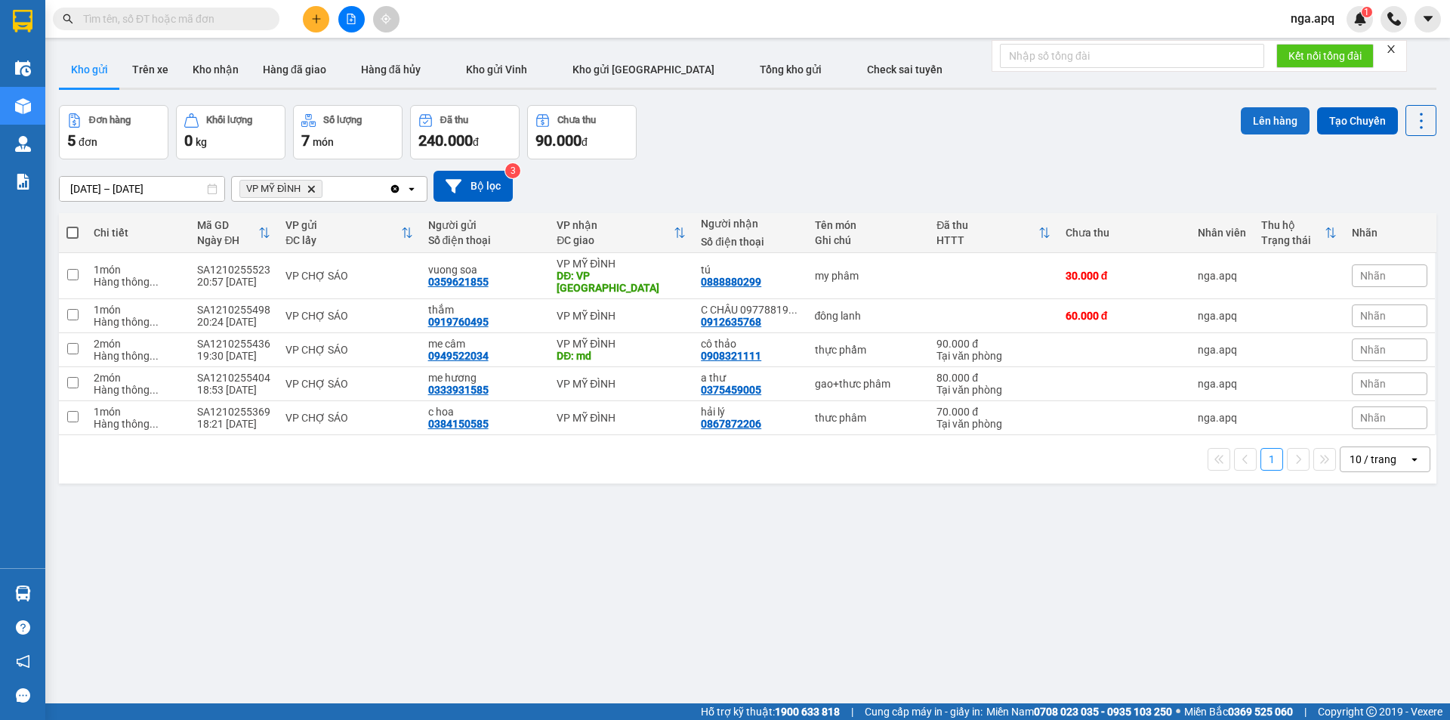
click at [1269, 110] on button "Lên hàng" at bounding box center [1275, 120] width 69 height 27
click at [1256, 119] on button "Lên hàng" at bounding box center [1275, 120] width 69 height 27
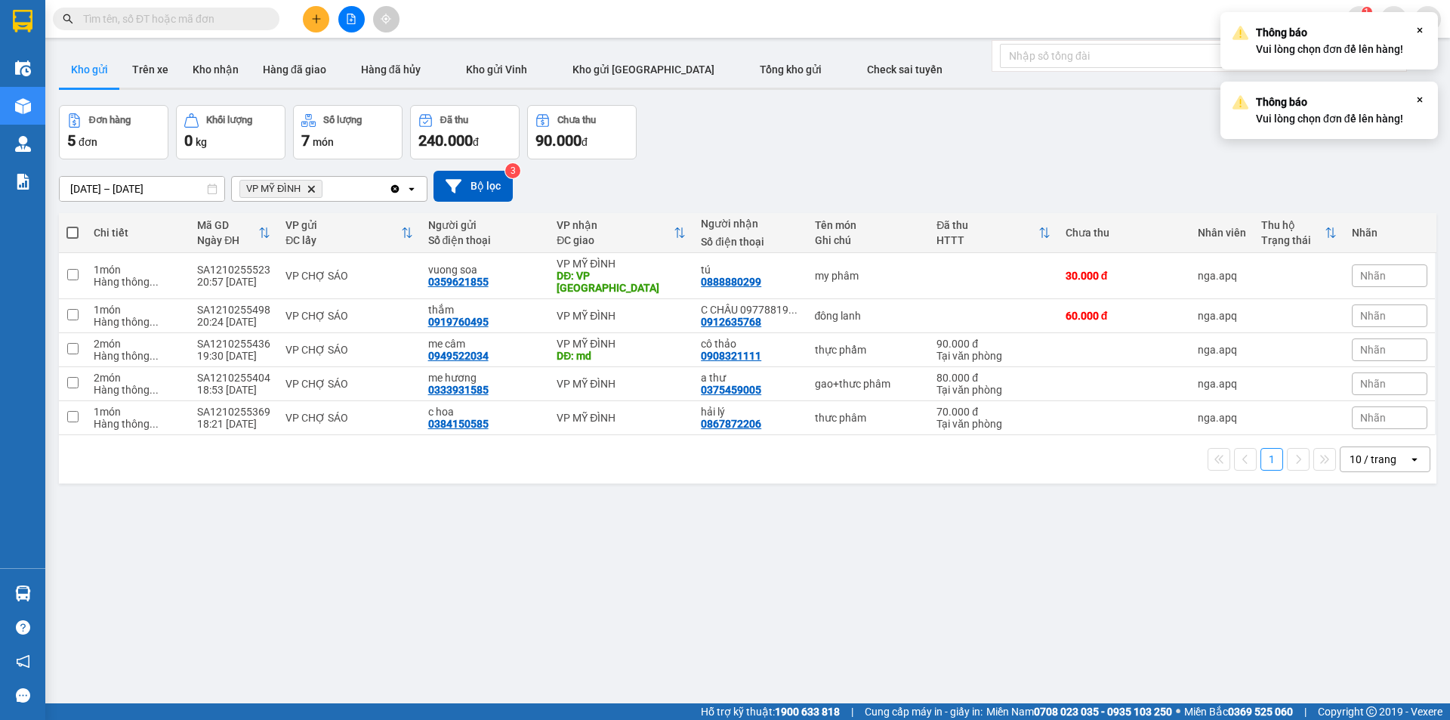
click at [973, 150] on div "Đơn hàng 5 đơn Khối lượng 0 kg Số lượng 7 món Đã thu 240.000 đ Chưa thu 90.000 …" at bounding box center [748, 132] width 1378 height 54
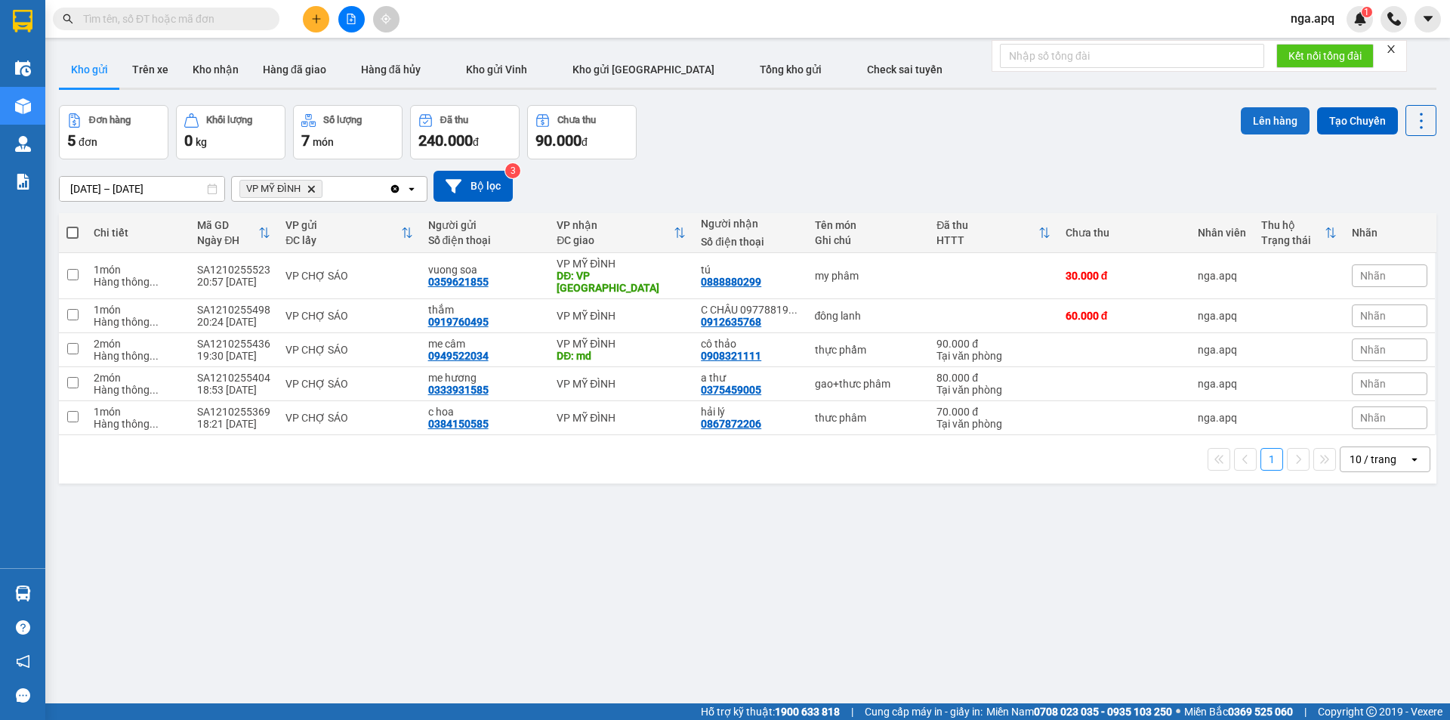
click at [1252, 113] on button "Lên hàng" at bounding box center [1275, 120] width 69 height 27
click at [1261, 117] on button "Lên hàng" at bounding box center [1275, 120] width 69 height 27
click at [75, 232] on span at bounding box center [72, 233] width 12 height 12
click at [73, 225] on input "checkbox" at bounding box center [73, 225] width 0 height 0
checkbox input "true"
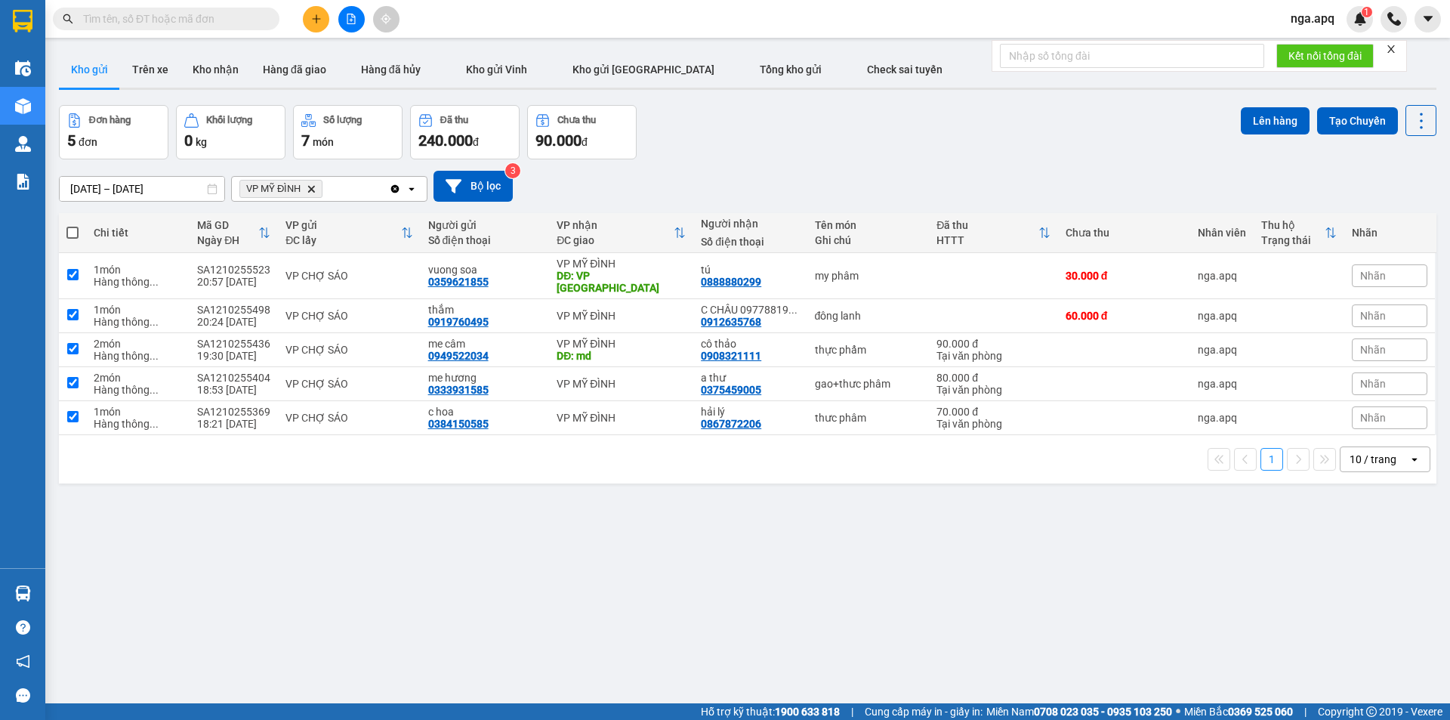
checkbox input "true"
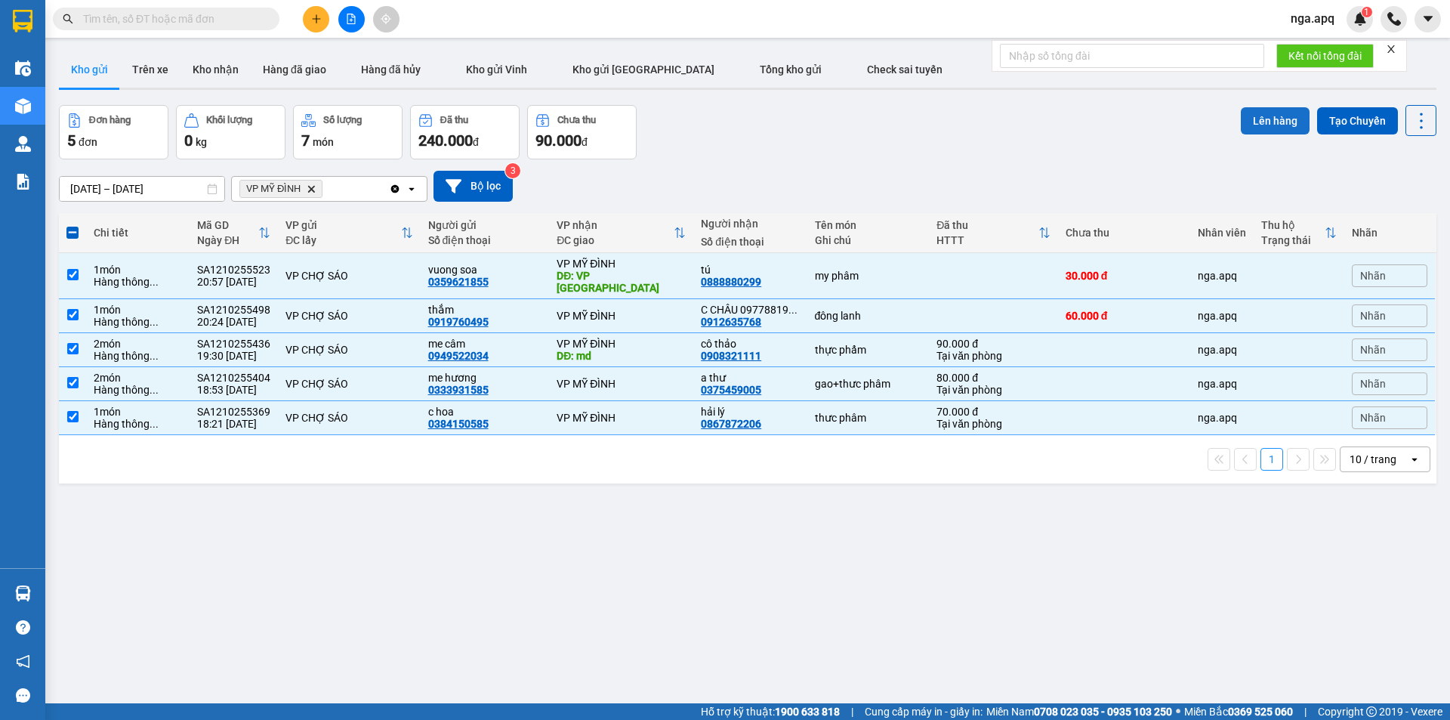
click at [1264, 119] on button "Lên hàng" at bounding box center [1275, 120] width 69 height 27
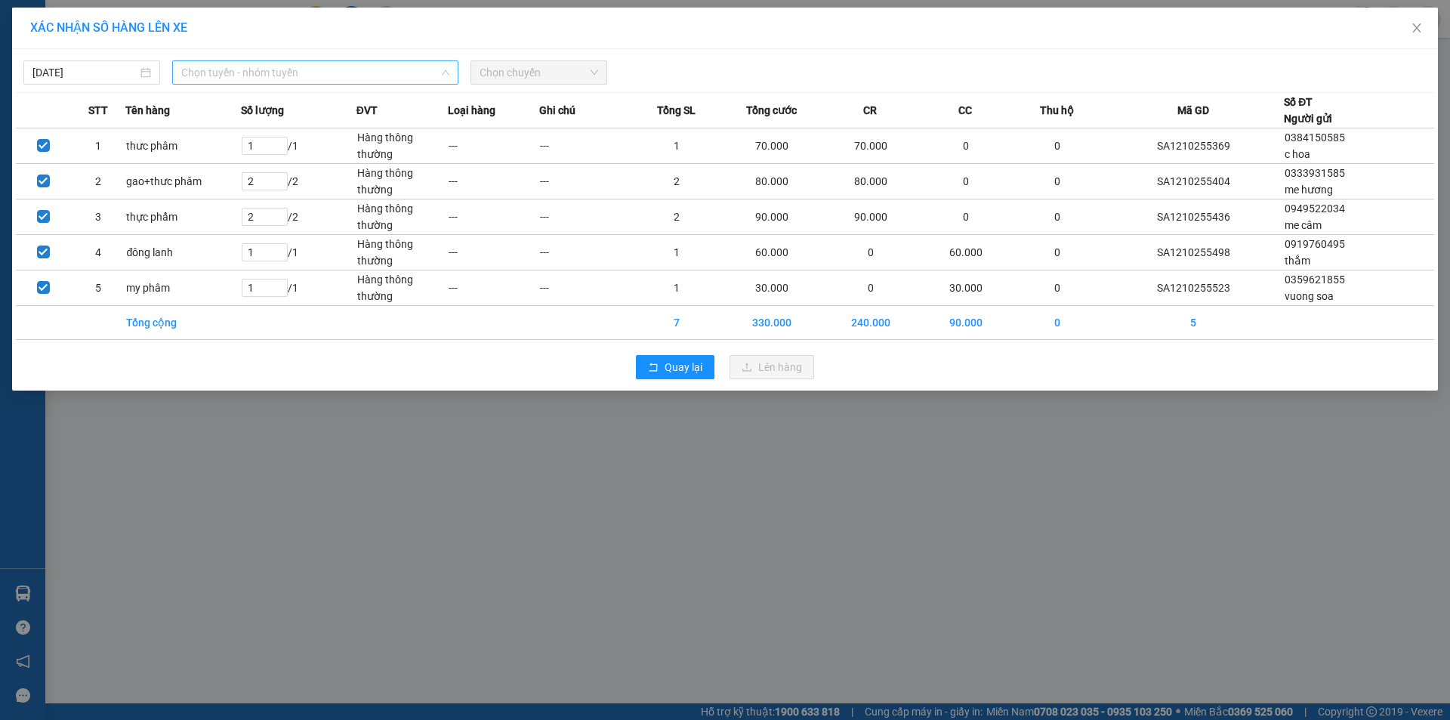
click at [301, 72] on span "Chọn tuyến - nhóm tuyến" at bounding box center [315, 72] width 268 height 23
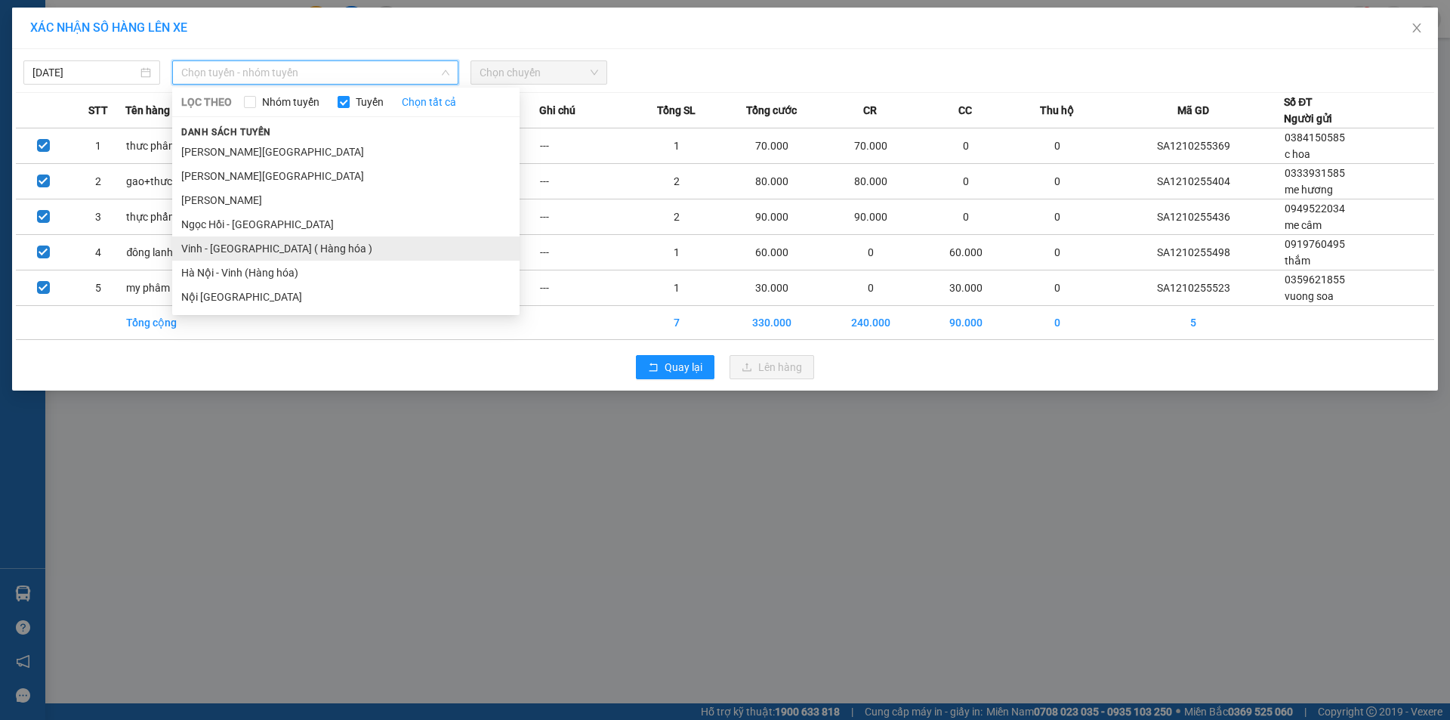
click at [185, 246] on li "Vinh - [GEOGRAPHIC_DATA] ( Hàng hóa )" at bounding box center [346, 248] width 348 height 24
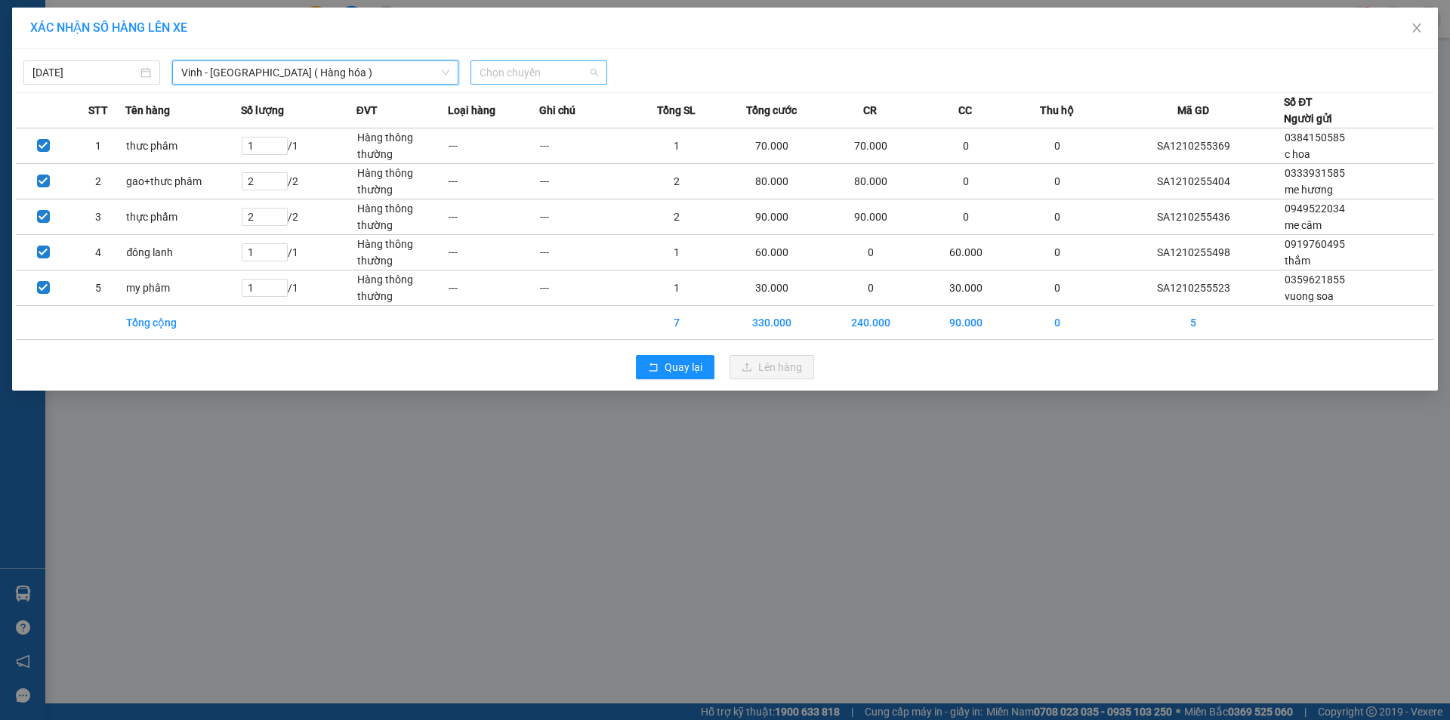
click at [541, 73] on span "Chọn chuyến" at bounding box center [539, 72] width 119 height 23
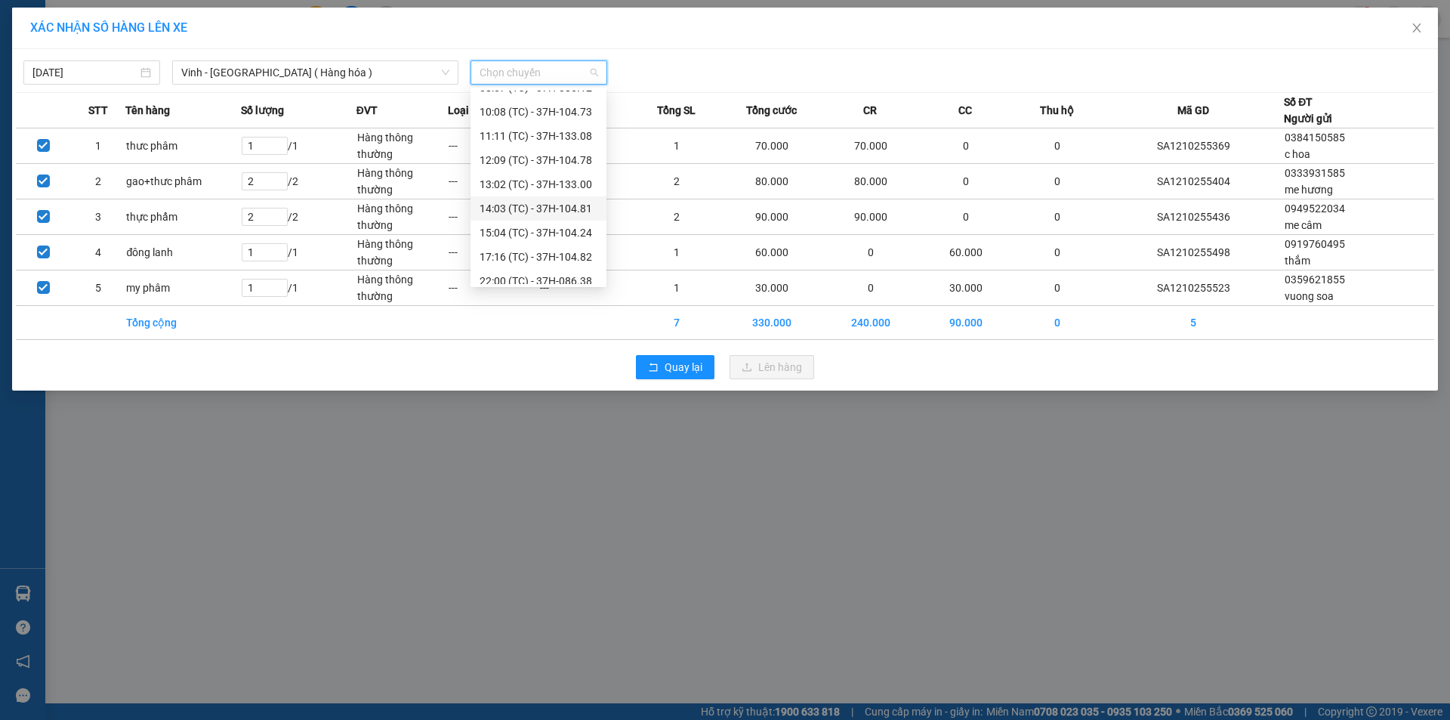
scroll to position [76, 0]
click at [518, 270] on div "22:10 (TC) - 37H-104.02" at bounding box center [539, 269] width 118 height 17
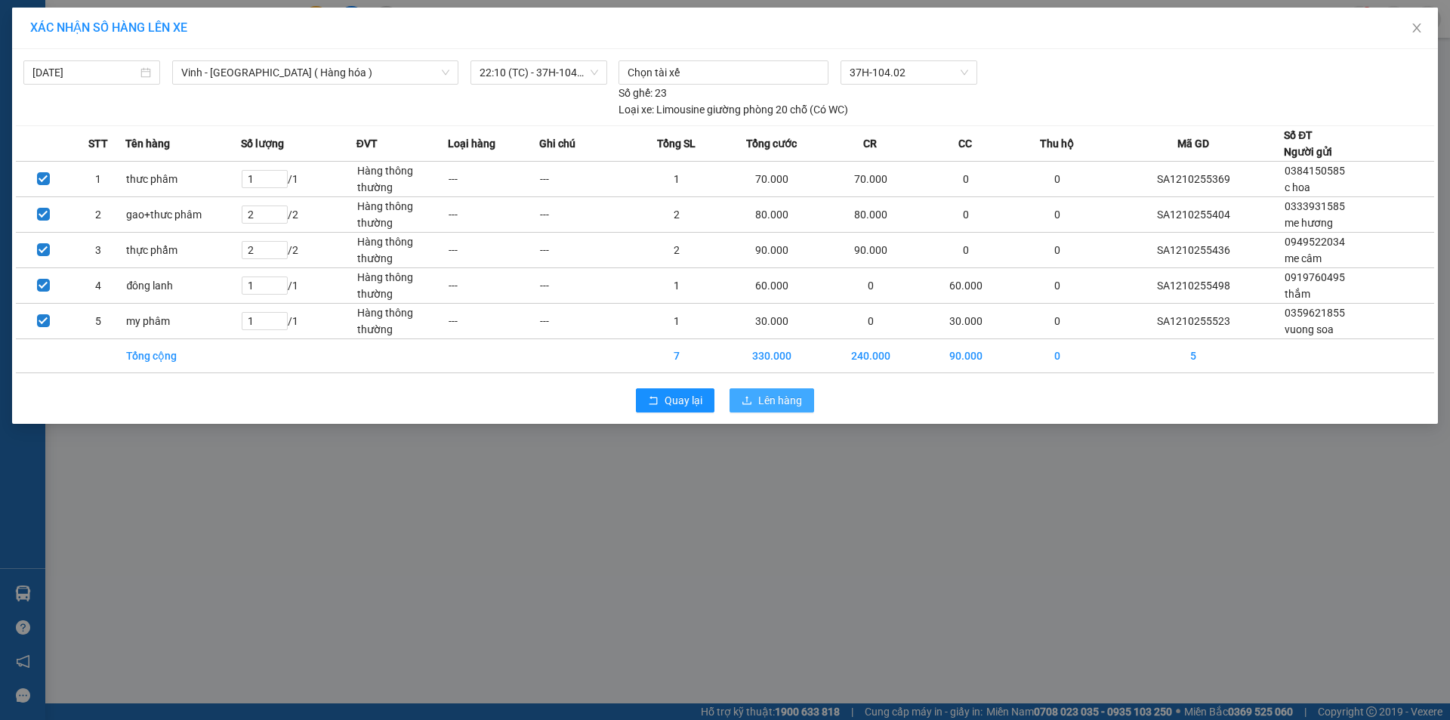
click at [766, 397] on span "Lên hàng" at bounding box center [780, 400] width 44 height 17
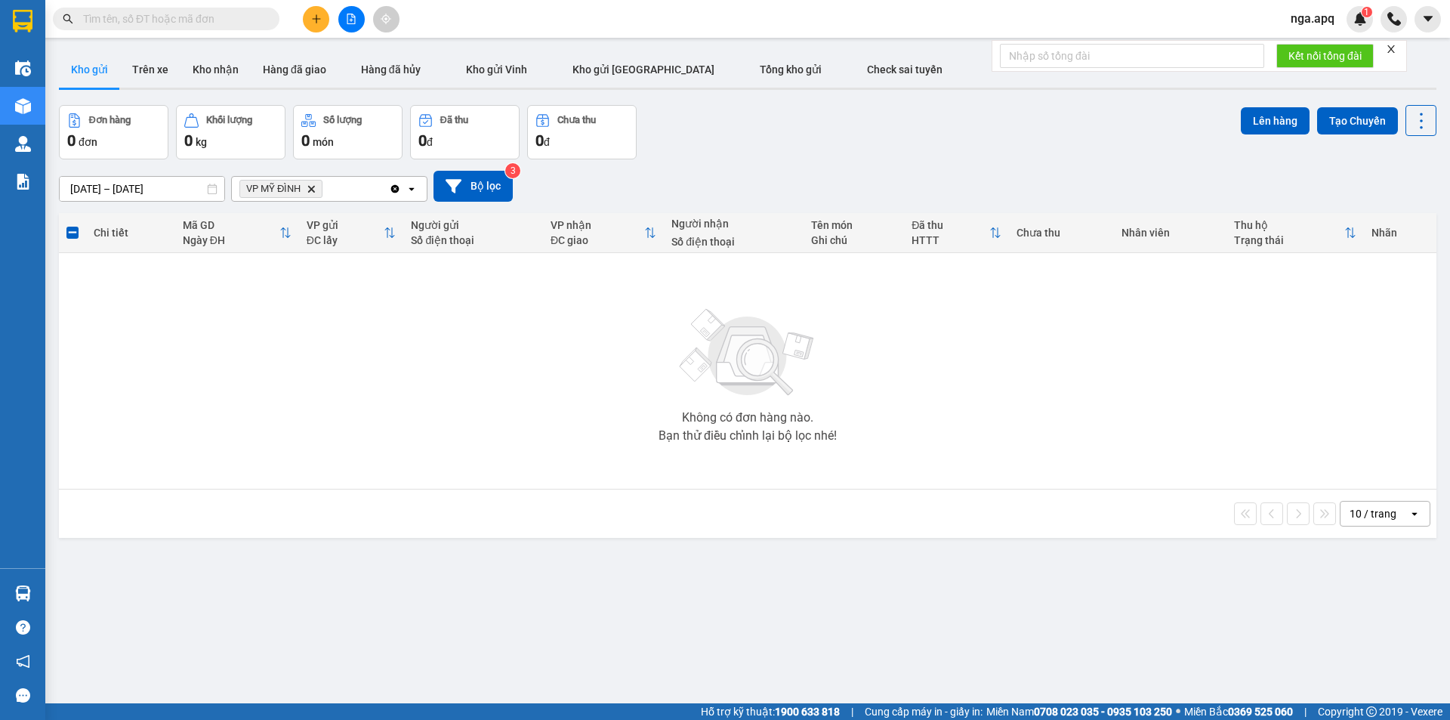
click at [313, 192] on icon "Delete" at bounding box center [311, 188] width 9 height 9
